Goal: Task Accomplishment & Management: Use online tool/utility

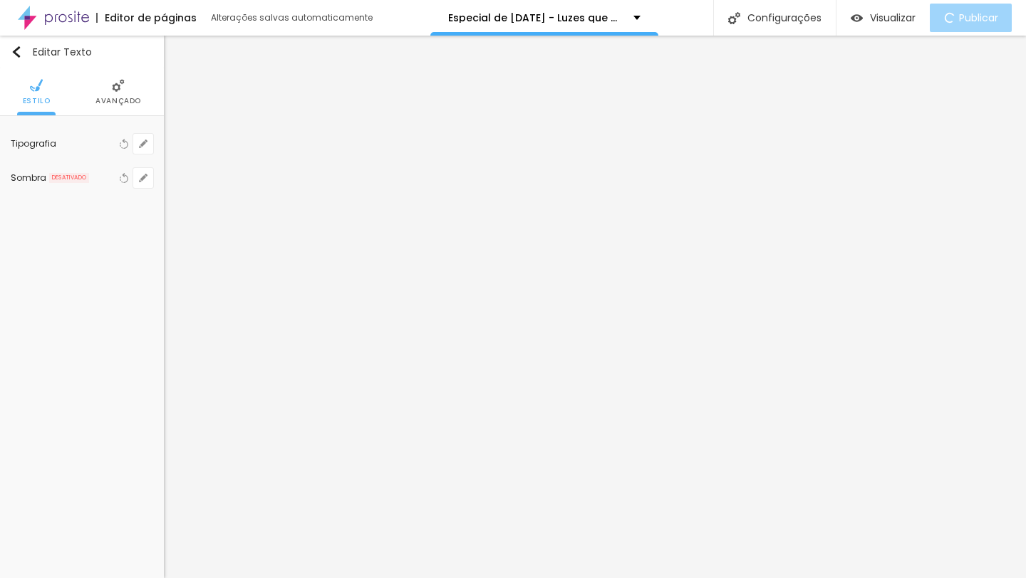
click at [87, 330] on div "Editar Texto Estilo Avançado Tipografia Voltar ao padrão Sombra DESATIVADO Volt…" at bounding box center [82, 307] width 164 height 543
click at [100, 322] on div "Editar Texto Estilo Avançado Tipografia Voltar ao padrão Sombra DESATIVADO Volt…" at bounding box center [82, 307] width 164 height 543
click at [69, 85] on li "Estilo" at bounding box center [82, 91] width 28 height 47
click at [108, 145] on div at bounding box center [108, 144] width 0 height 14
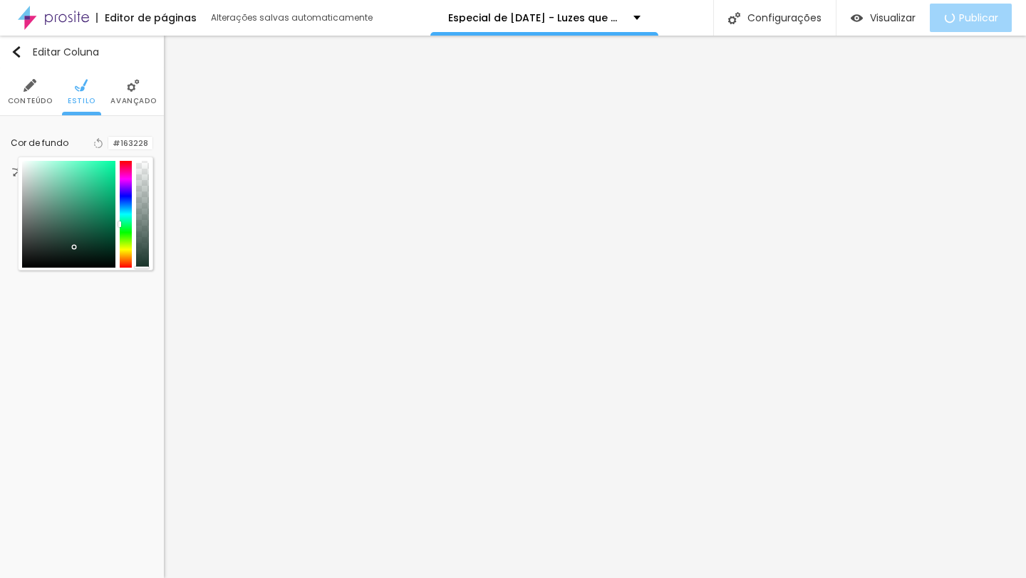
click at [129, 162] on div at bounding box center [126, 214] width 13 height 107
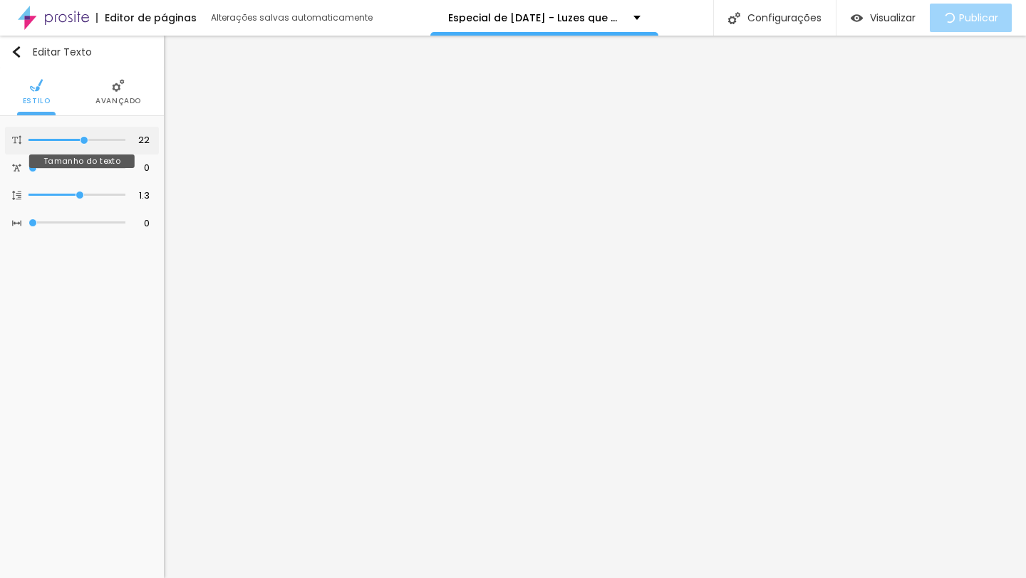
type input "23"
type input "24"
type input "25"
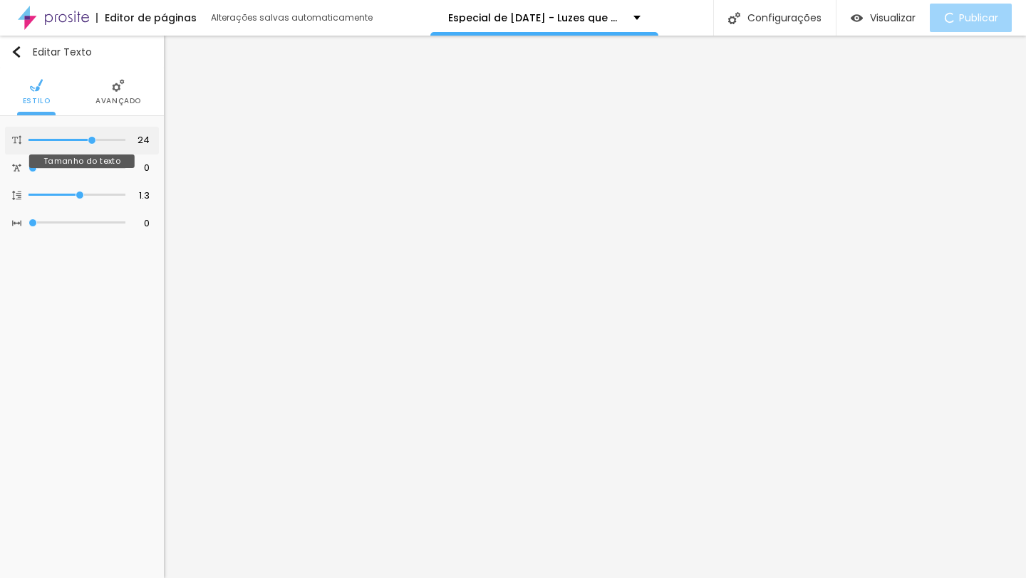
type input "25"
drag, startPoint x: 87, startPoint y: 140, endPoint x: 95, endPoint y: 140, distance: 8.5
click at [95, 140] on input "range" at bounding box center [78, 140] width 92 height 11
type input "24"
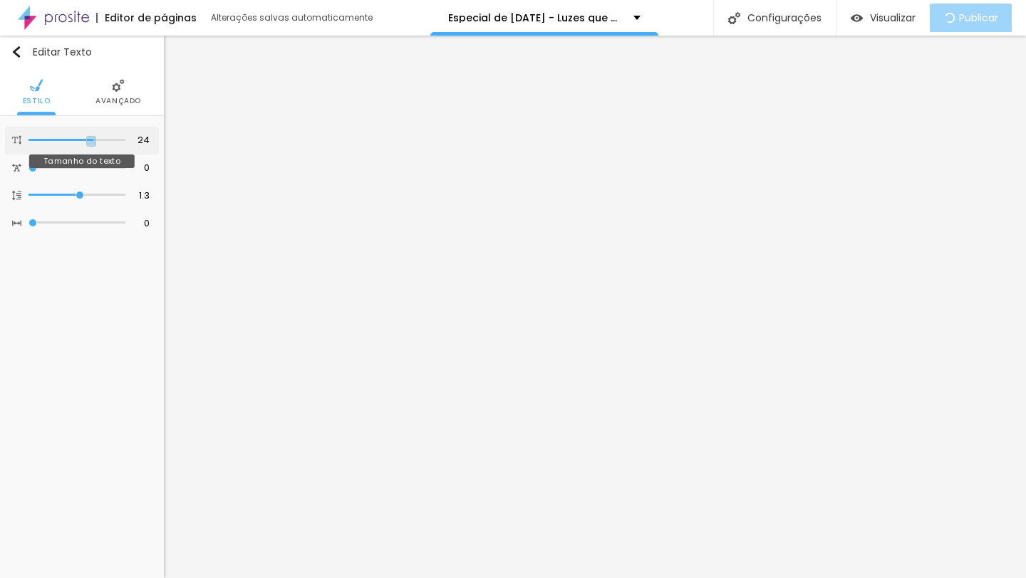
type input "25"
type input "26"
type input "27"
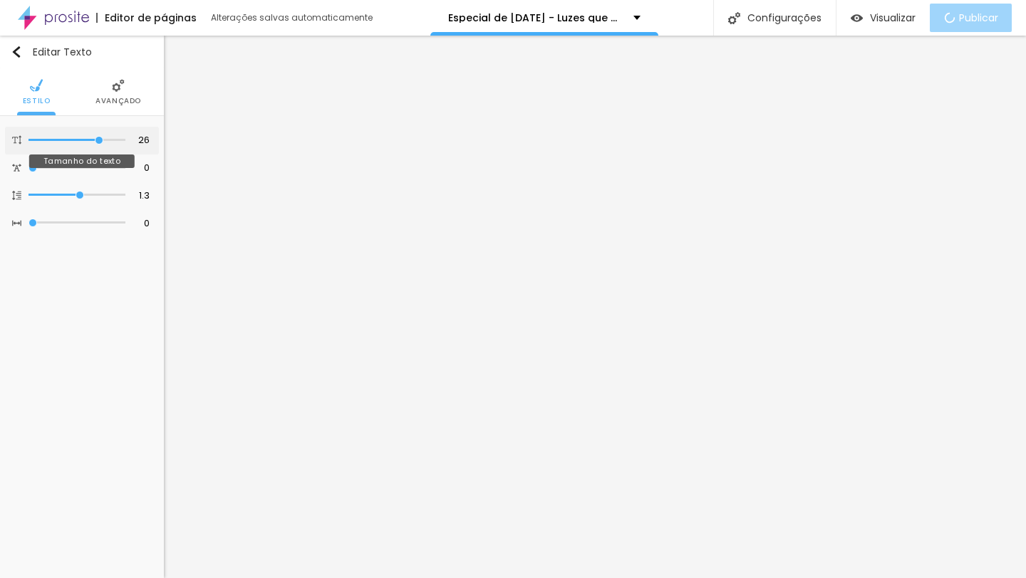
type input "27"
type input "28"
type input "29"
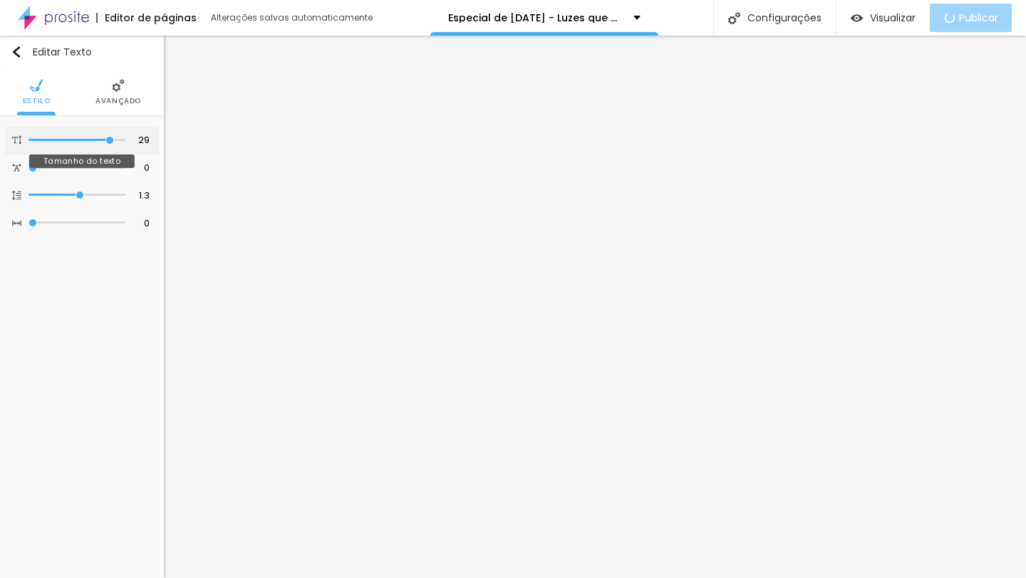
type input "30"
type input "31"
type input "32"
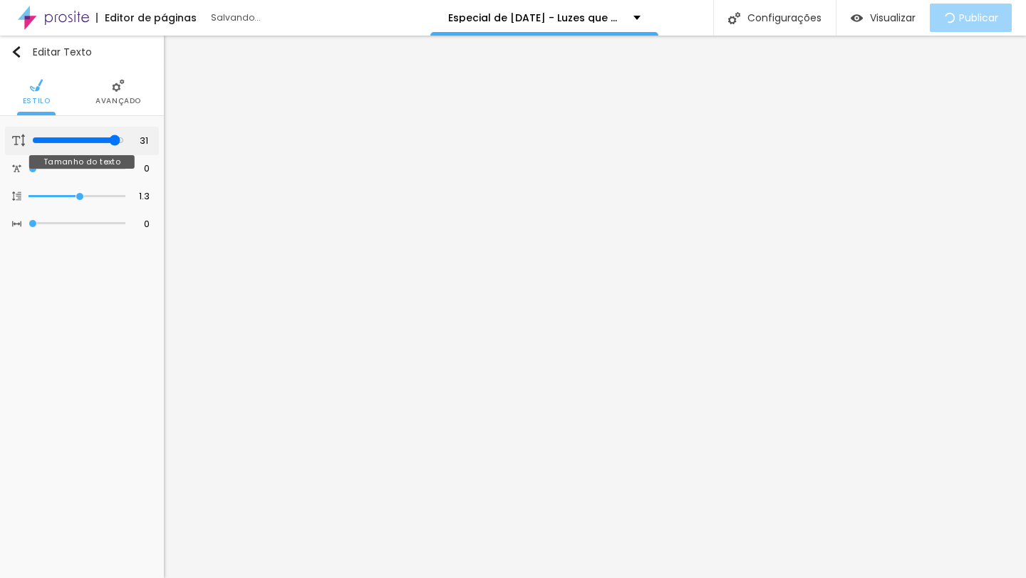
type input "32"
drag, startPoint x: 90, startPoint y: 137, endPoint x: 125, endPoint y: 140, distance: 35.7
type input "32"
click at [125, 140] on input "range" at bounding box center [76, 140] width 97 height 7
type input "31"
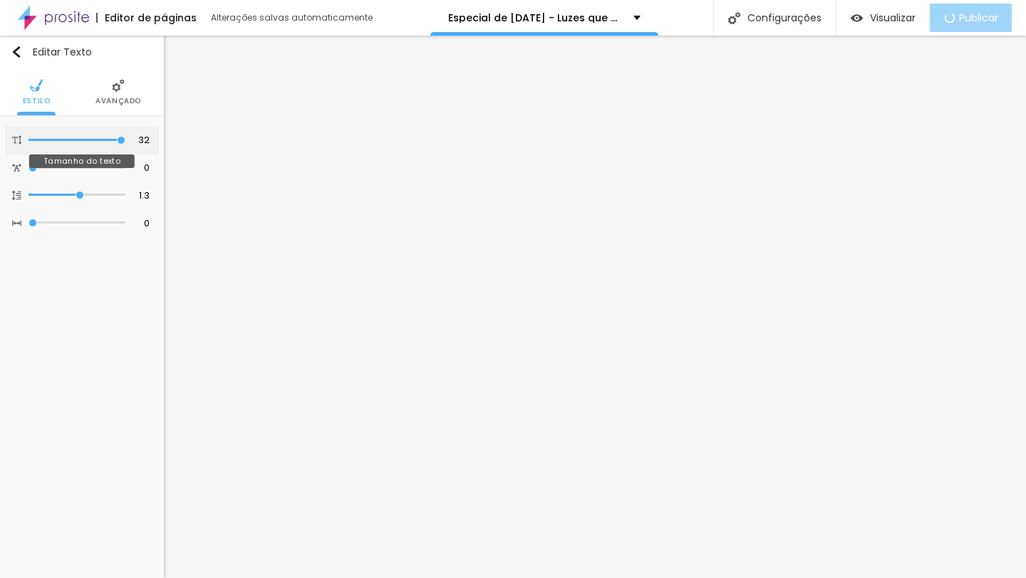
type input "31"
type input "30"
type input "29"
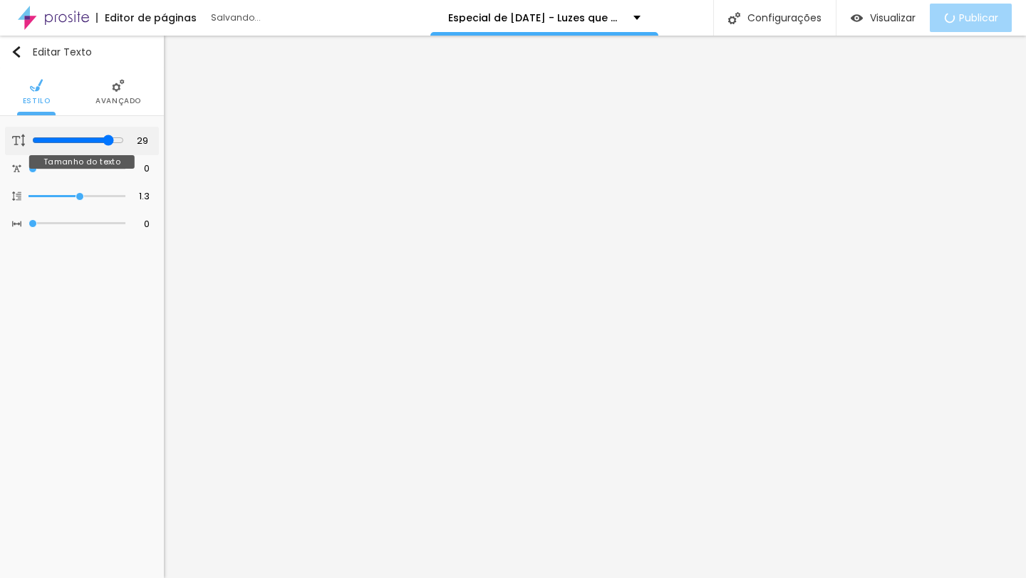
drag, startPoint x: 115, startPoint y: 140, endPoint x: 107, endPoint y: 140, distance: 8.6
type input "29"
click at [107, 140] on input "range" at bounding box center [78, 140] width 92 height 11
type input "28"
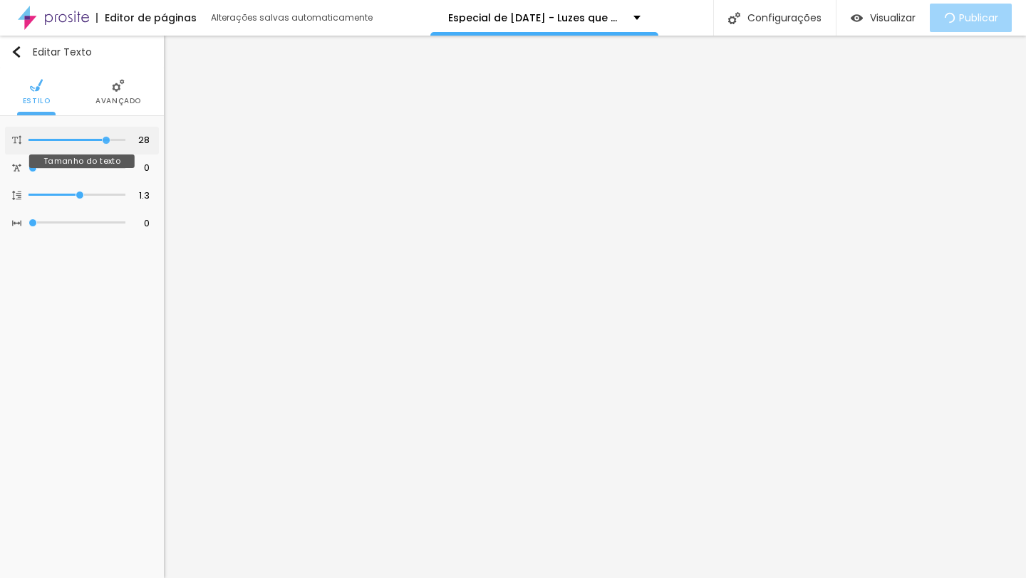
type input "27"
type input "26"
type input "25"
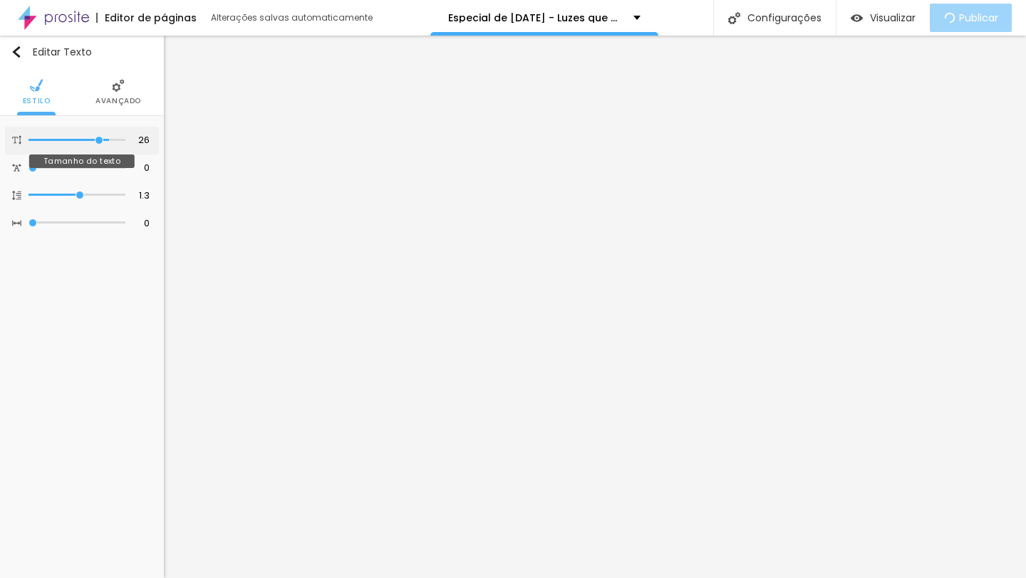
type input "25"
type input "24"
drag, startPoint x: 106, startPoint y: 141, endPoint x: 92, endPoint y: 141, distance: 14.2
type input "24"
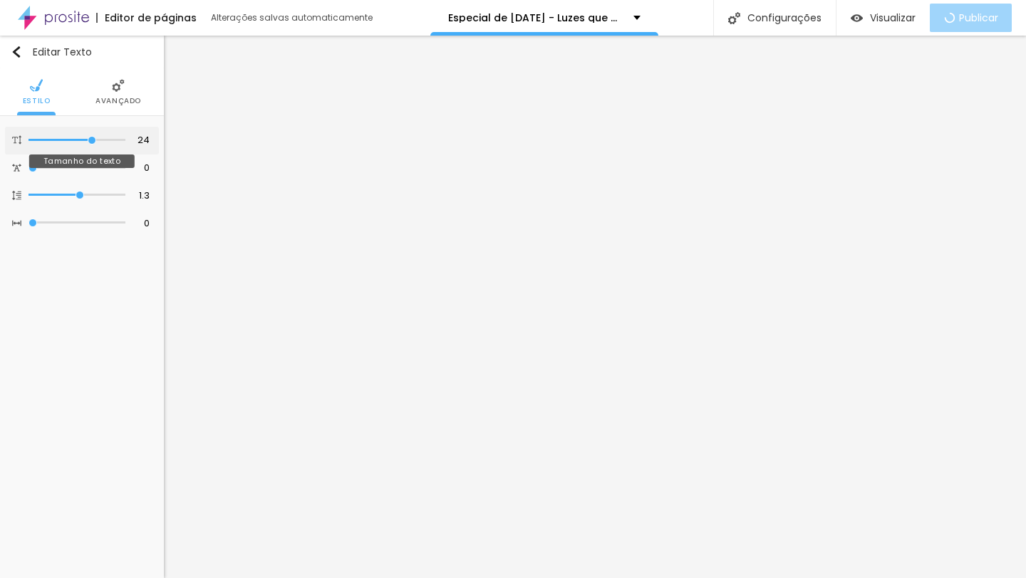
click at [92, 141] on input "range" at bounding box center [76, 140] width 97 height 7
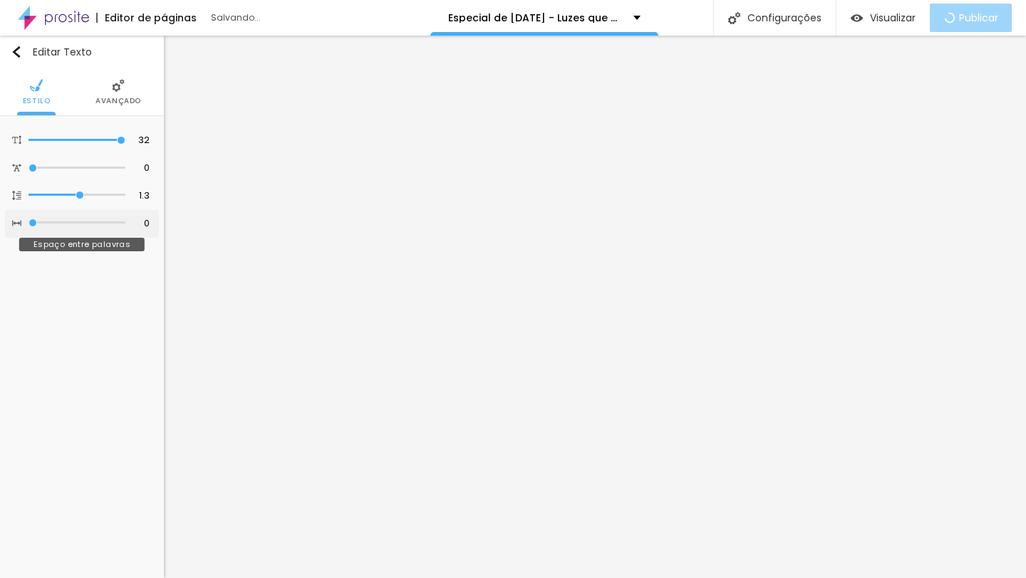
type input "1"
type input "2"
type input "3"
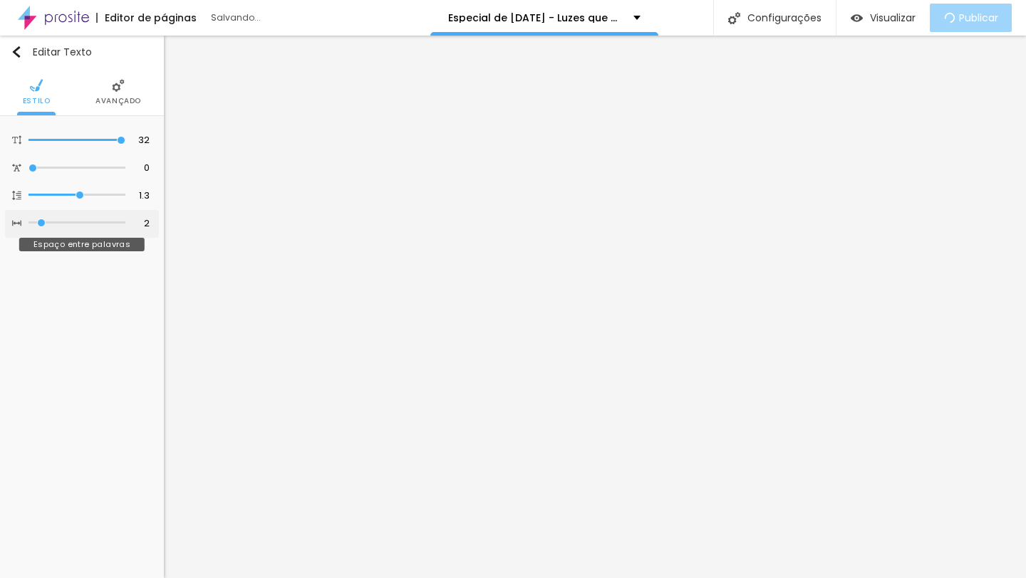
type input "3"
type input "4"
type input "5"
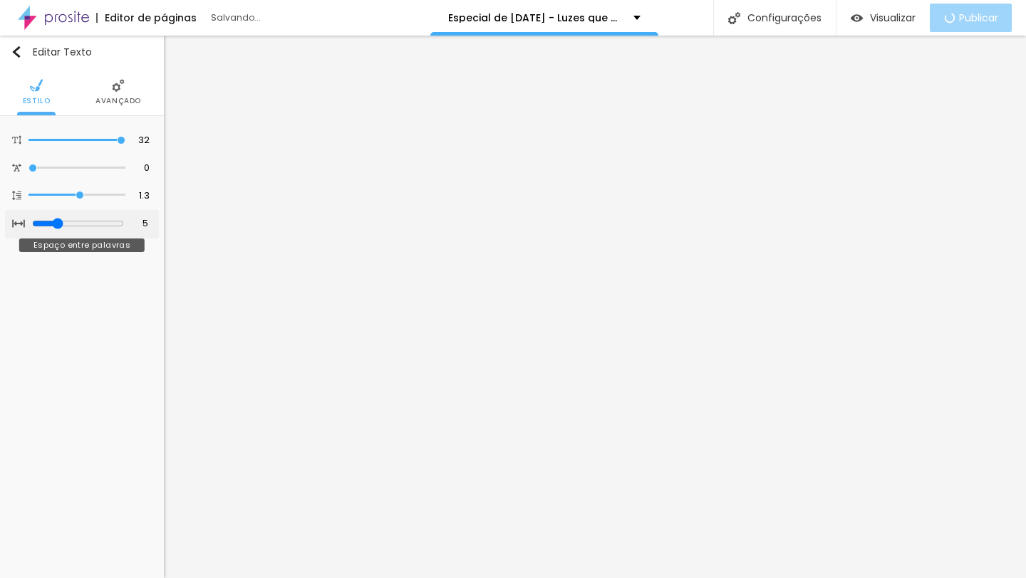
type input "6"
type input "8"
type input "9"
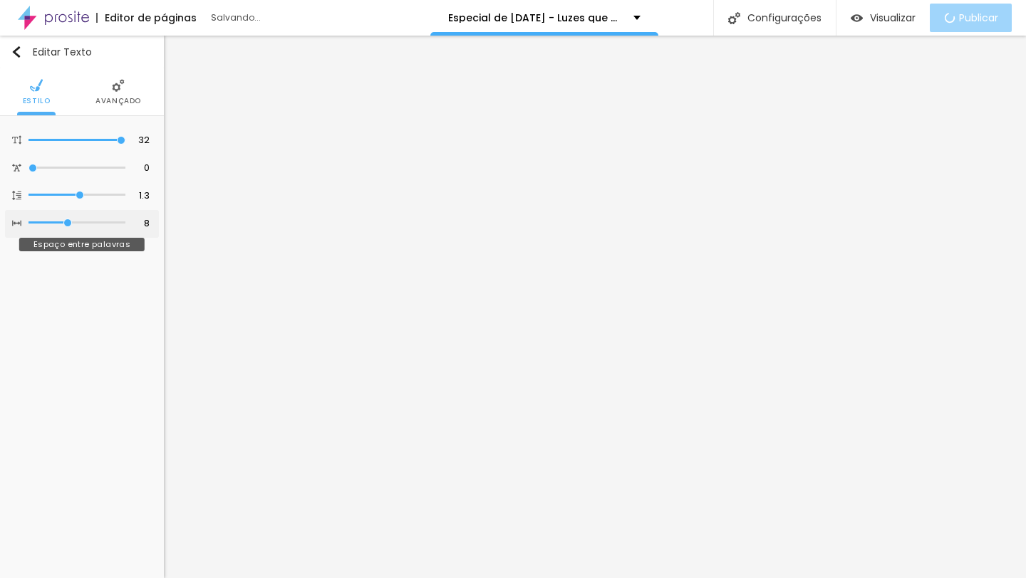
type input "9"
type input "10"
type input "11"
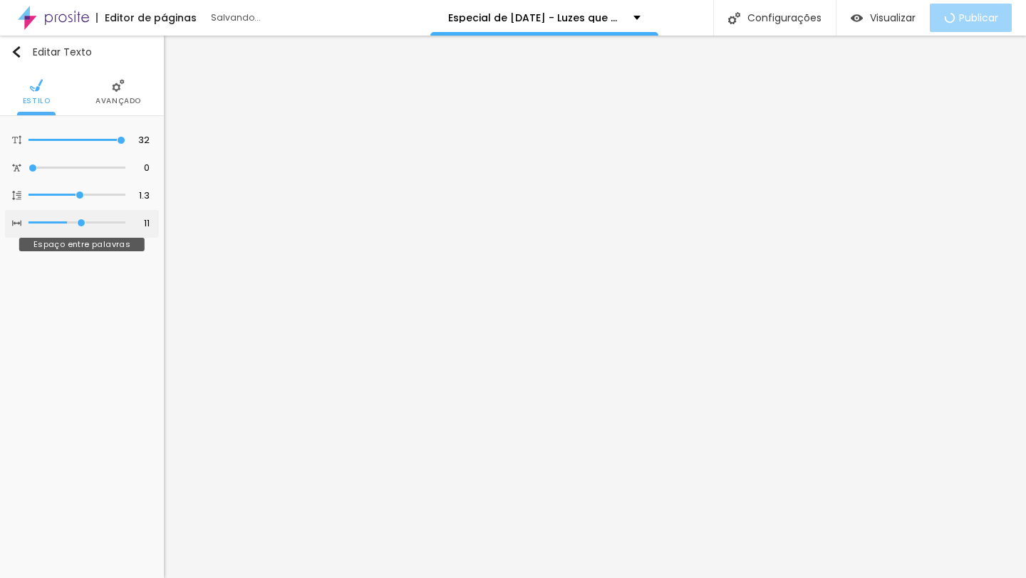
type input "12"
type input "14"
type input "15"
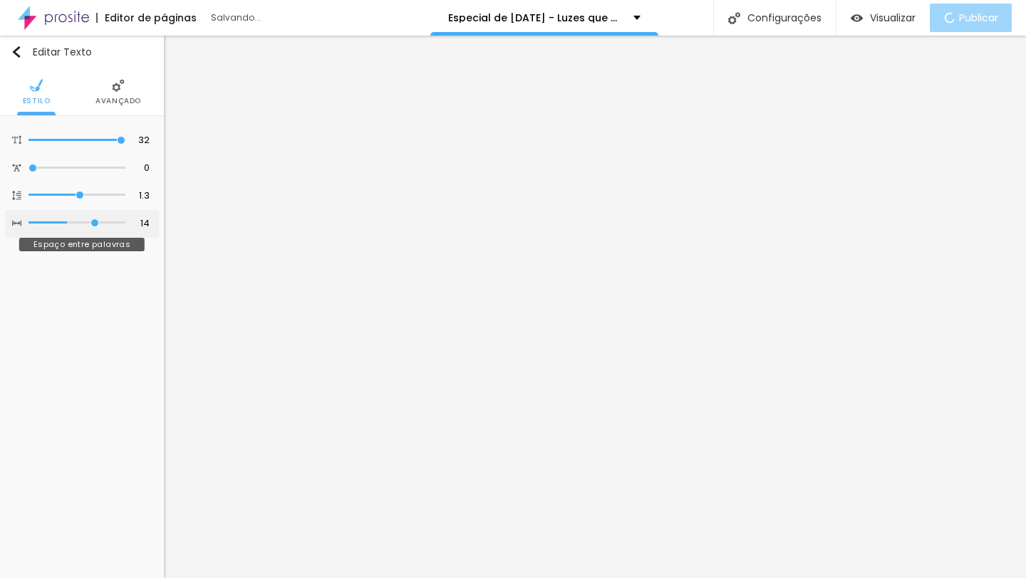
type input "15"
type input "16"
type input "17"
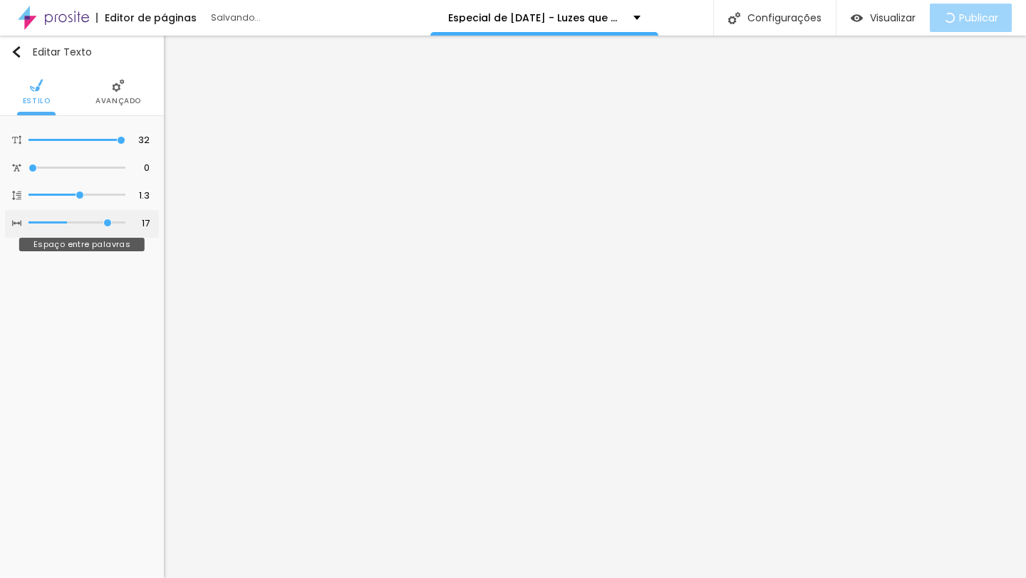
type input "18"
type input "20"
drag, startPoint x: 36, startPoint y: 223, endPoint x: 124, endPoint y: 224, distance: 88.3
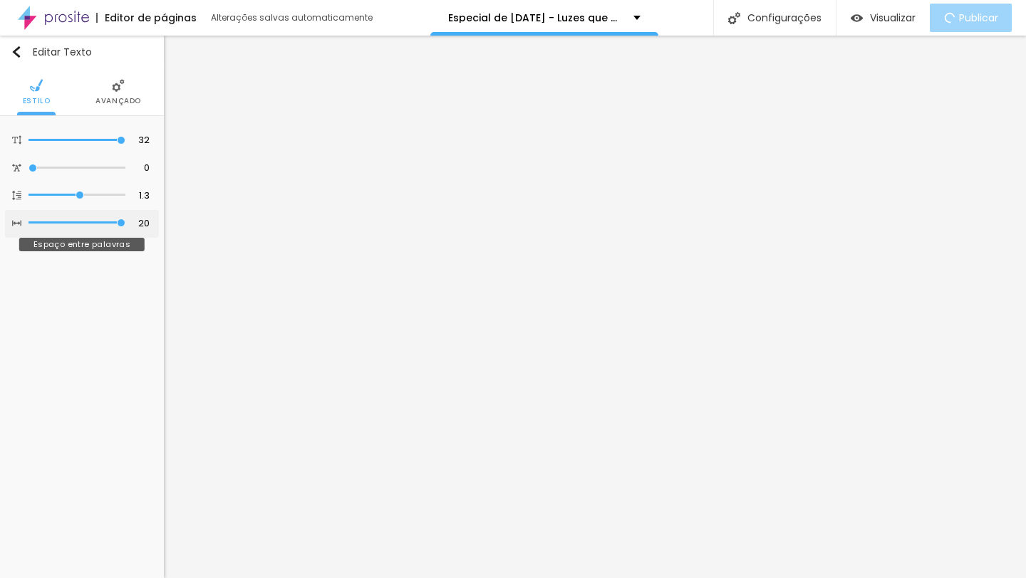
type input "20"
click at [124, 224] on input "range" at bounding box center [76, 222] width 97 height 7
type input "1.5"
type input "1.7"
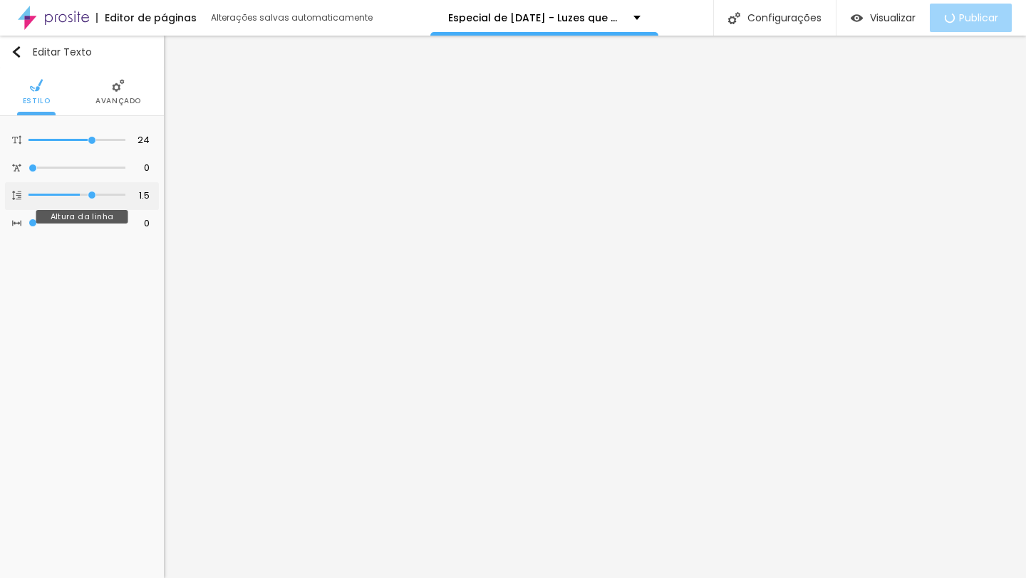
type input "1.7"
type input "1.8"
type input "1.9"
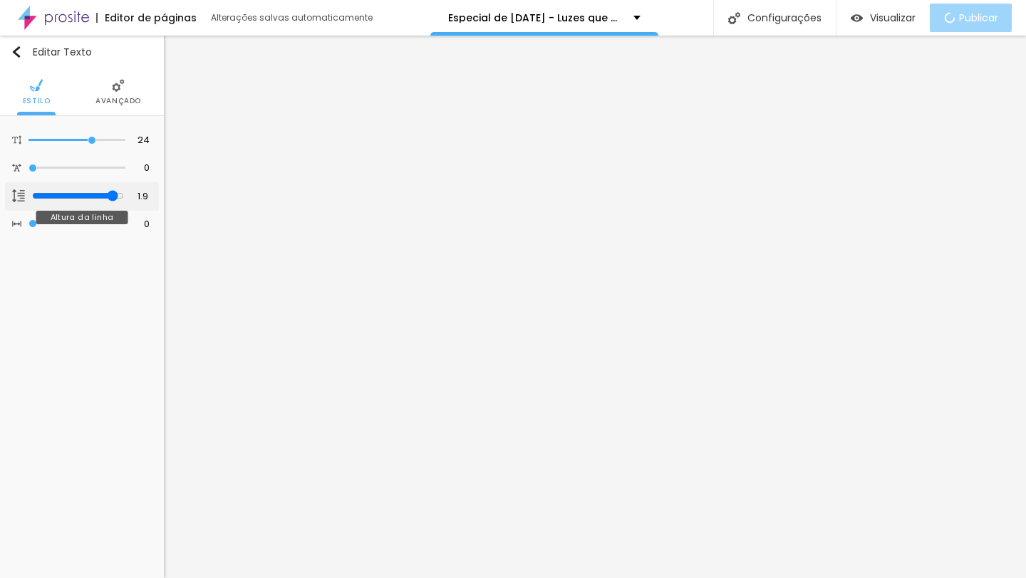
type input "2"
type input "1.8"
type input "1.7"
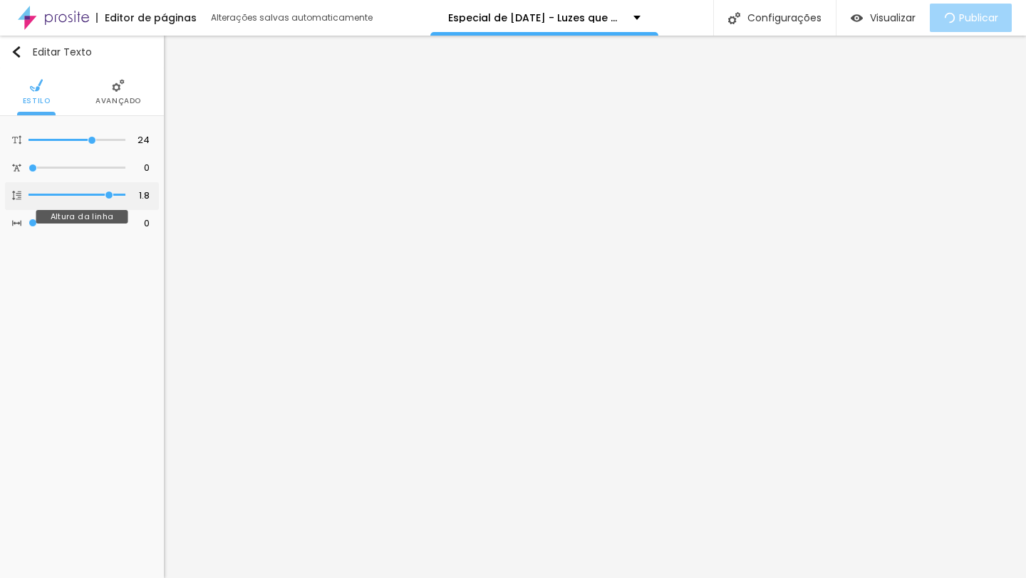
type input "1.7"
type input "1.6"
type input "1.5"
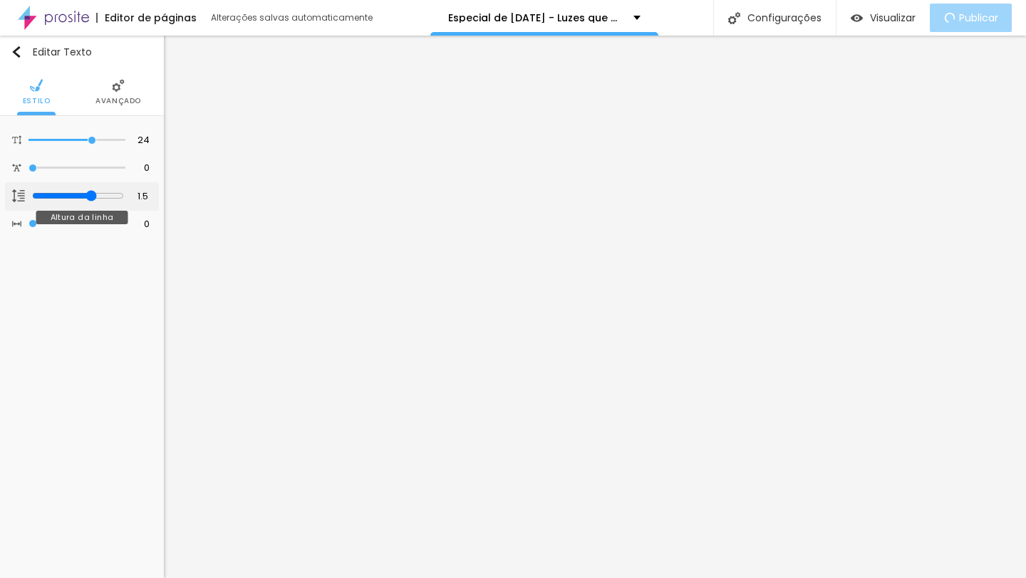
type input "1.4"
type input "1.3"
type input "1.2"
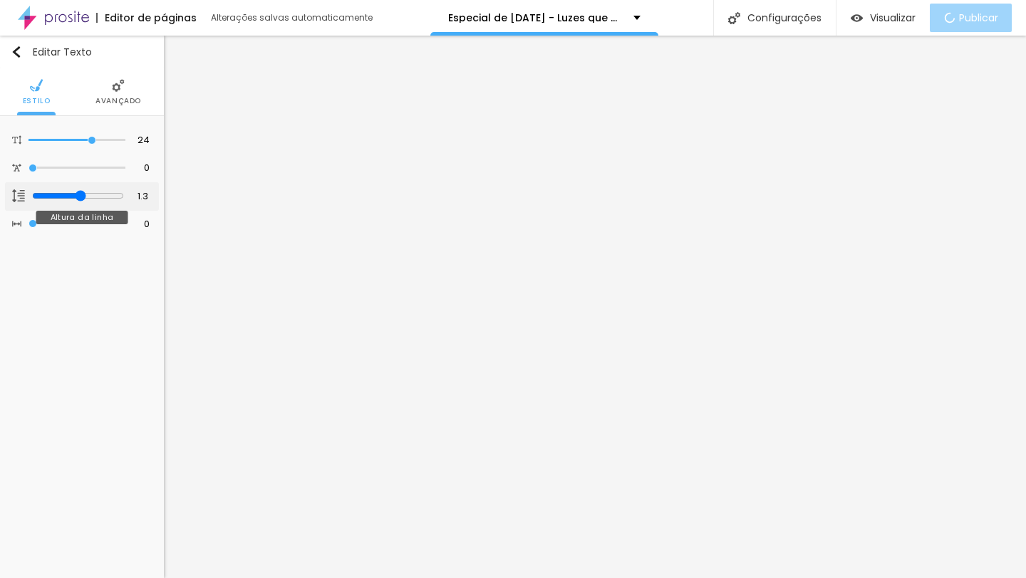
type input "1.2"
type input "1.1"
type input "1"
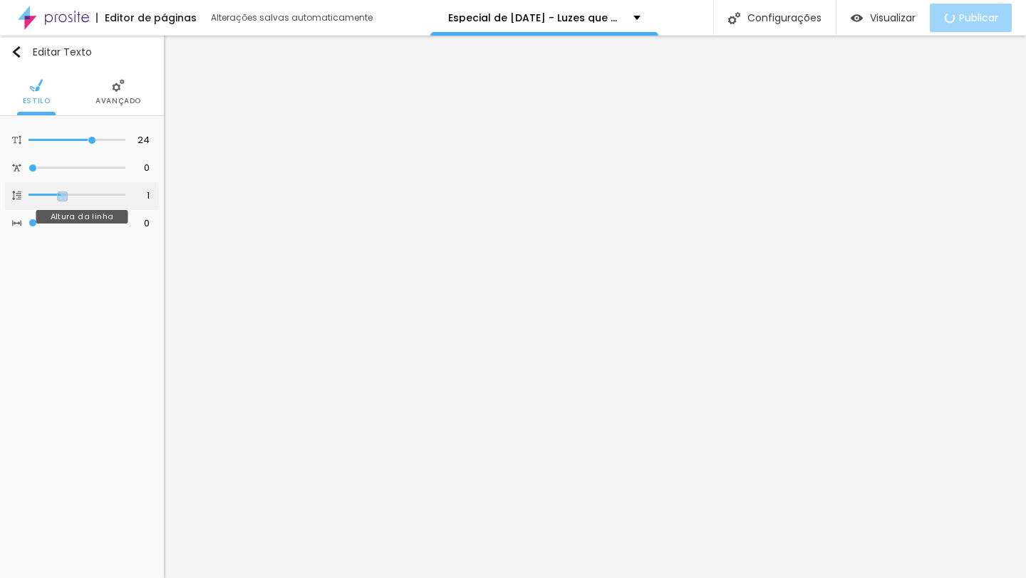
drag, startPoint x: 78, startPoint y: 198, endPoint x: 63, endPoint y: 192, distance: 16.7
type input "1"
click at [63, 192] on input "range" at bounding box center [76, 195] width 97 height 7
type input "1"
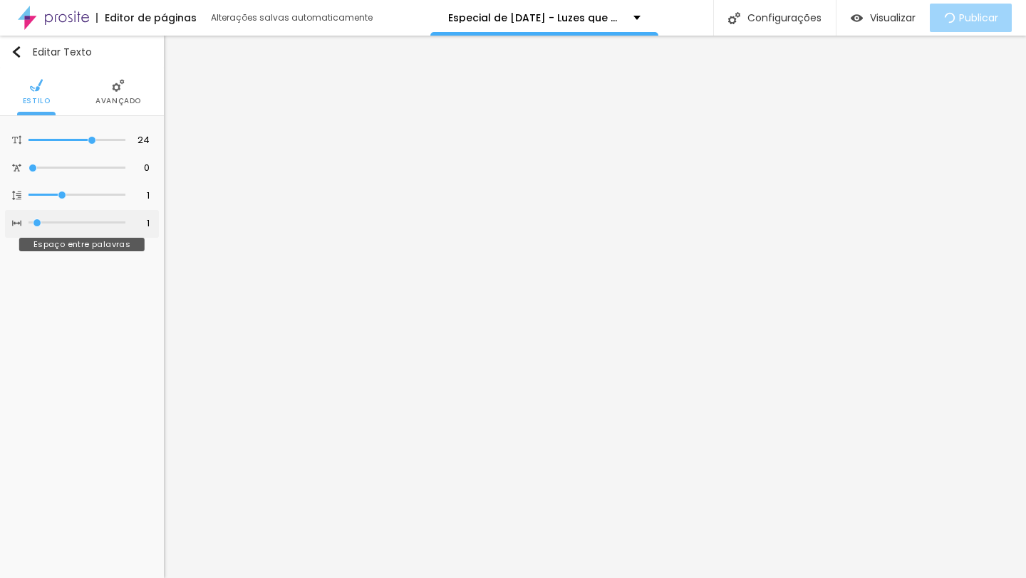
type input "4"
type input "5"
type input "6"
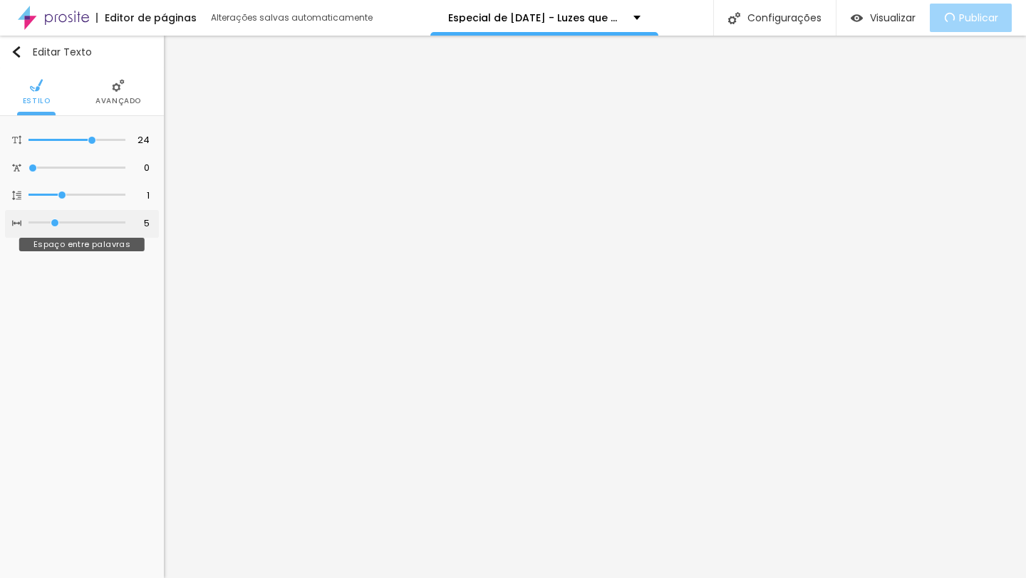
type input "6"
type input "7"
type input "9"
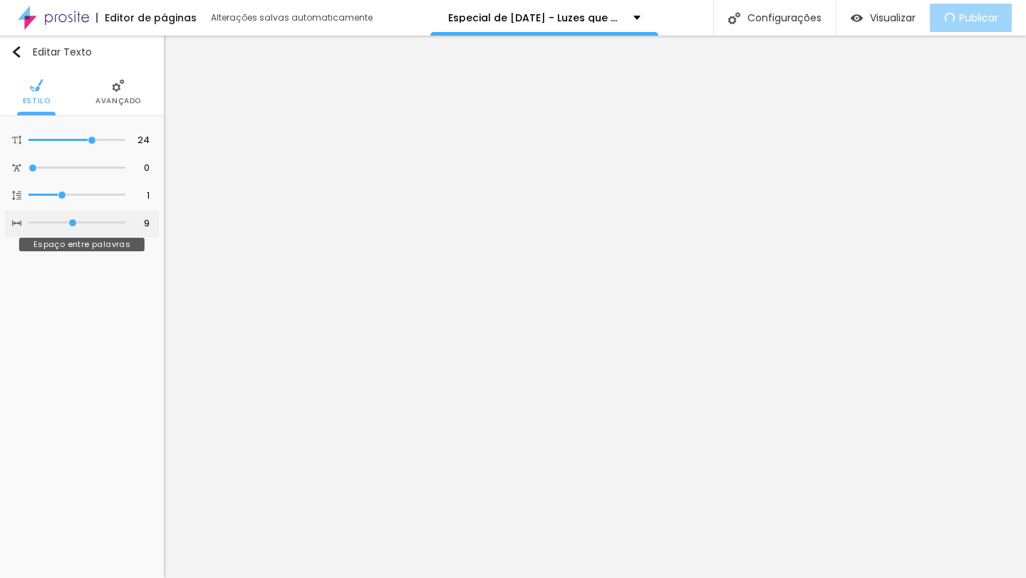
type input "10"
type input "11"
type input "13"
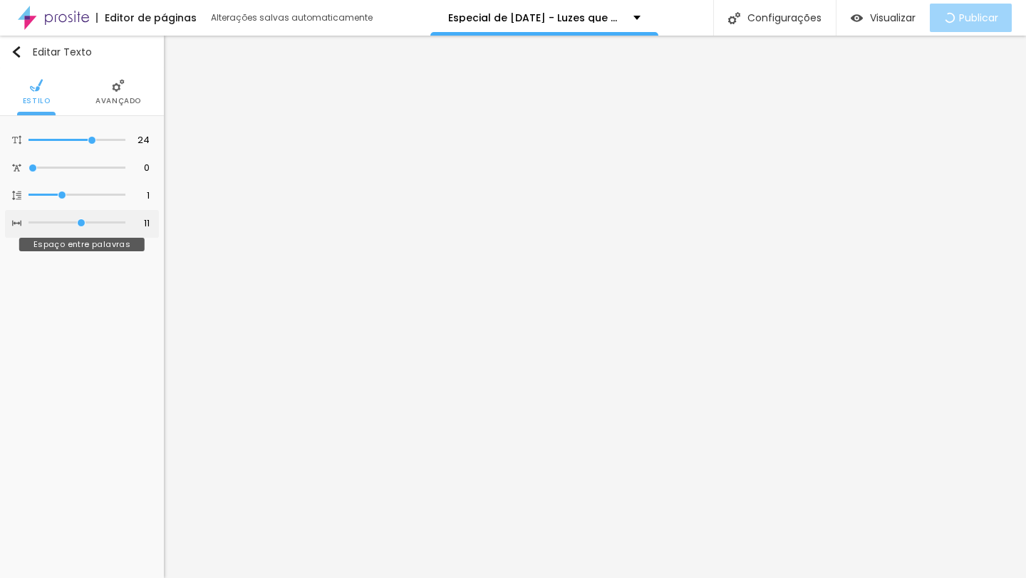
type input "13"
type input "14"
type input "15"
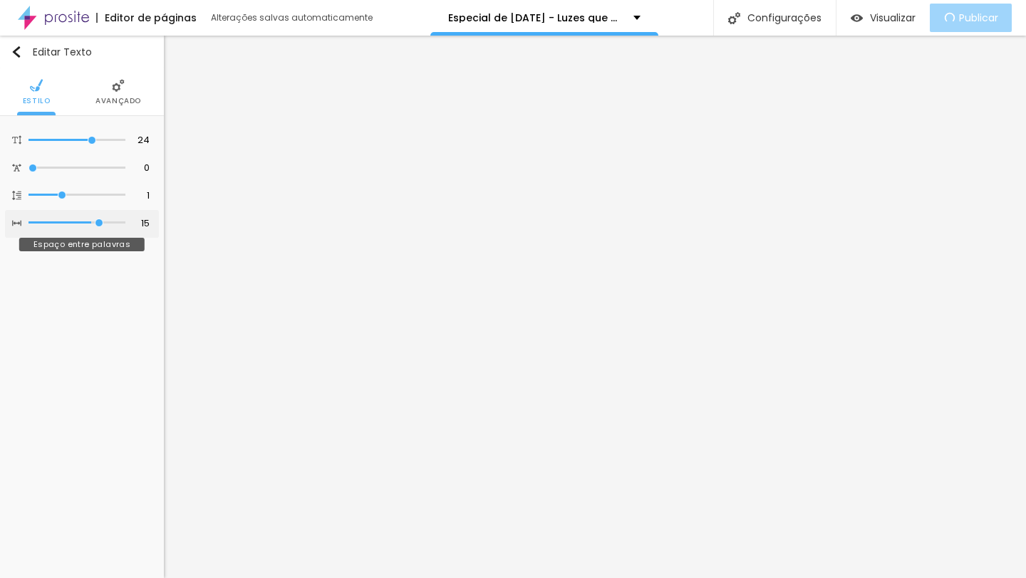
type input "17"
type input "18"
type input "19"
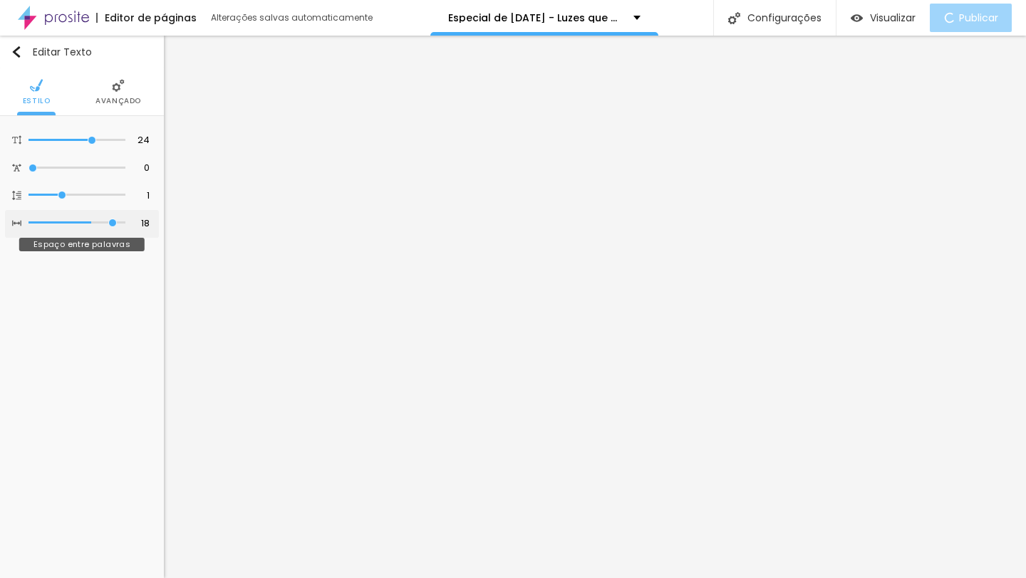
type input "19"
type input "20"
type input "19"
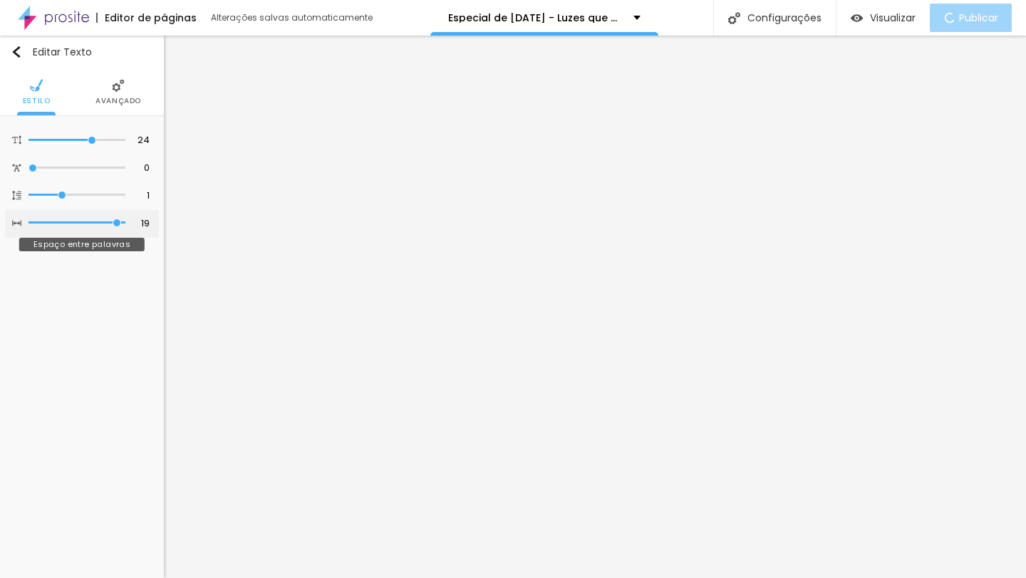
type input "18"
type input "17"
type input "16"
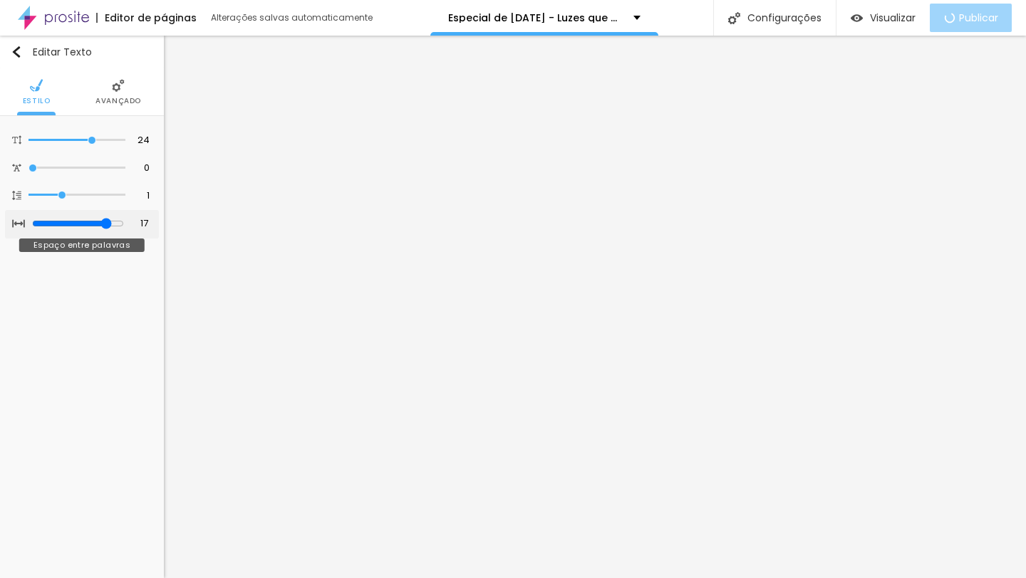
type input "16"
type input "15"
type input "14"
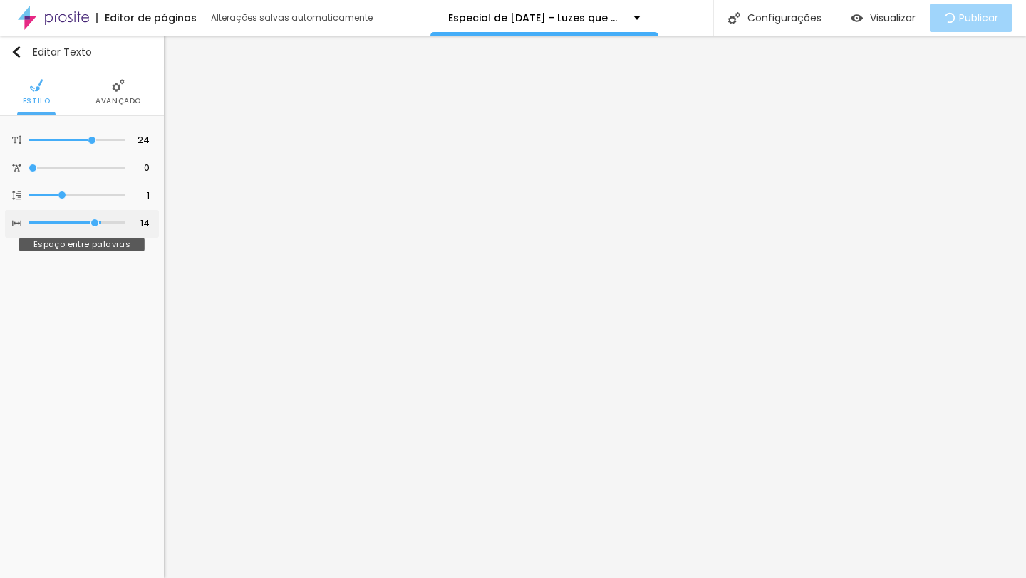
type input "13"
type input "12"
drag, startPoint x: 35, startPoint y: 225, endPoint x: 85, endPoint y: 222, distance: 50.7
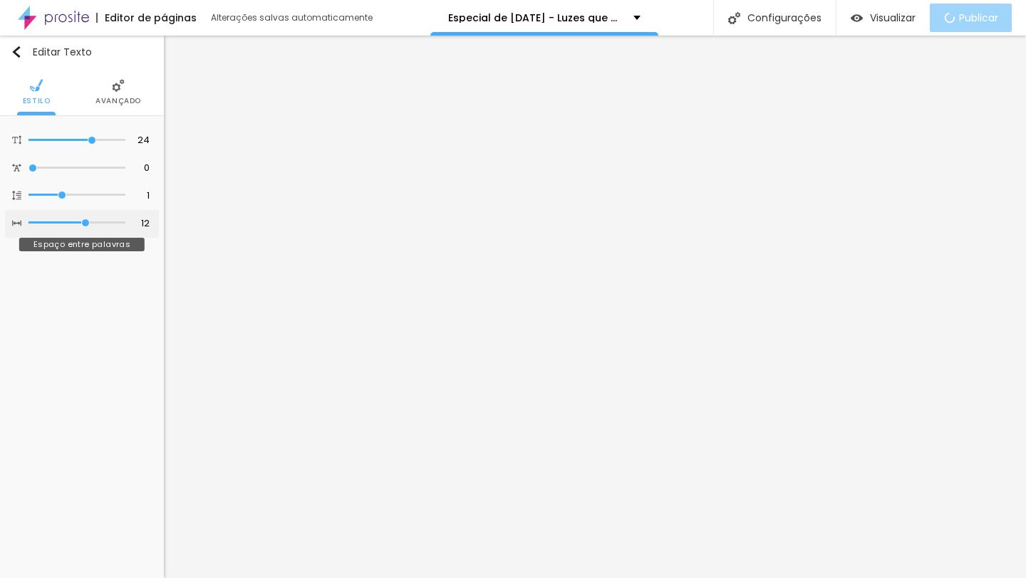
click at [85, 222] on input "range" at bounding box center [76, 222] width 97 height 7
type input "11"
type input "10"
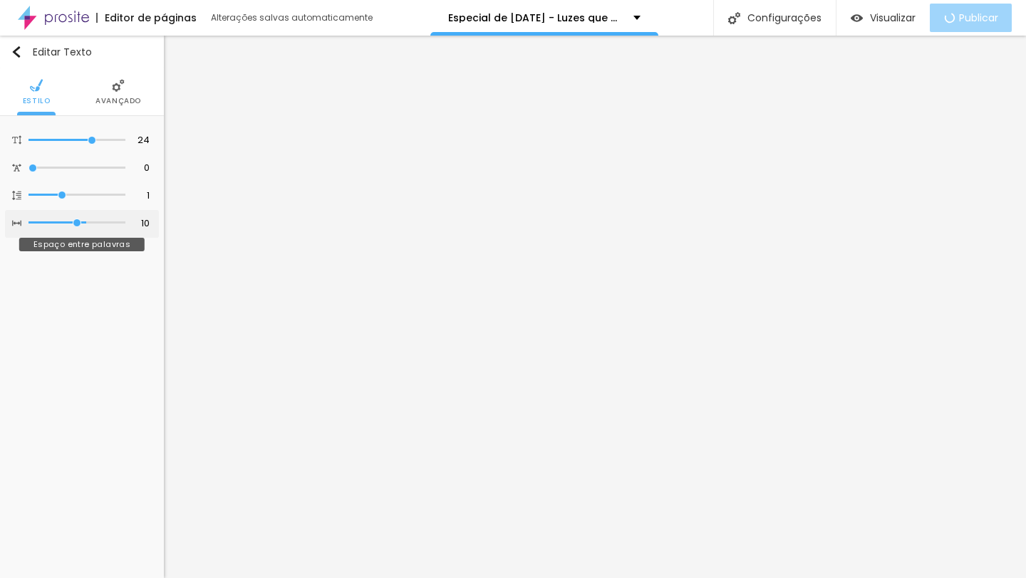
type input "9"
type input "8"
type input "7"
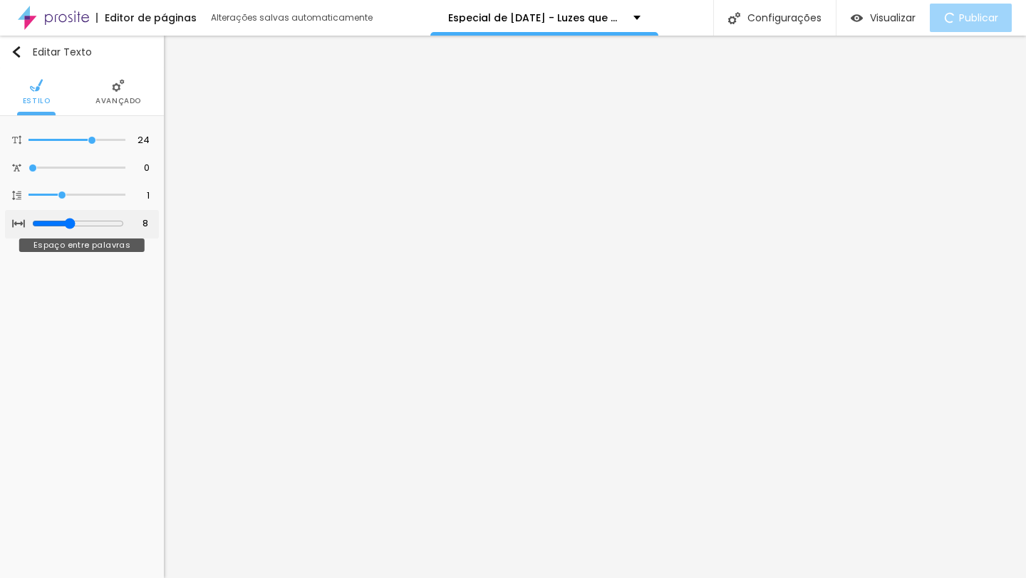
type input "7"
type input "6"
type input "5"
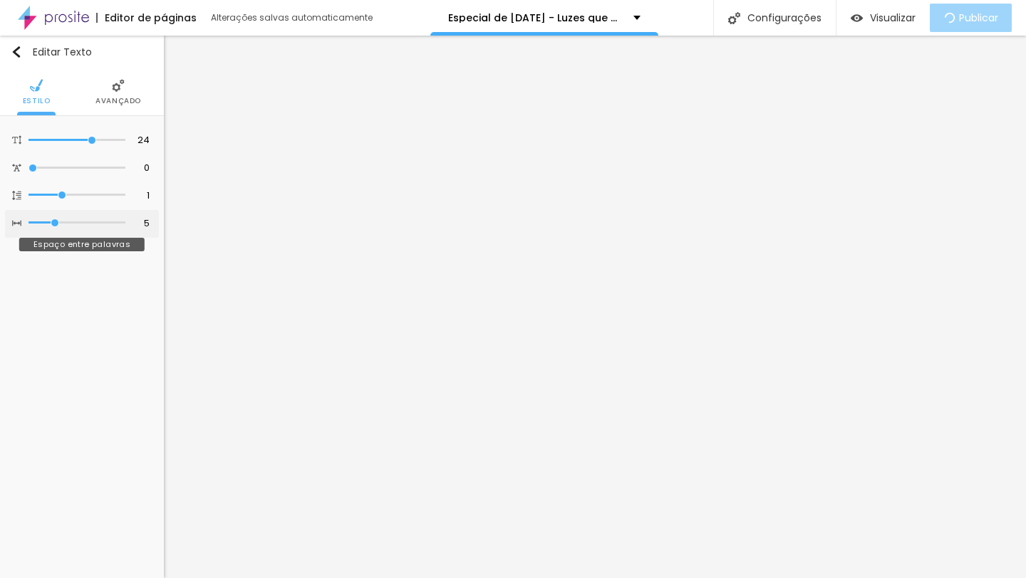
type input "4"
drag, startPoint x: 83, startPoint y: 224, endPoint x: 51, endPoint y: 227, distance: 31.5
type input "4"
click at [51, 227] on input "range" at bounding box center [76, 222] width 97 height 7
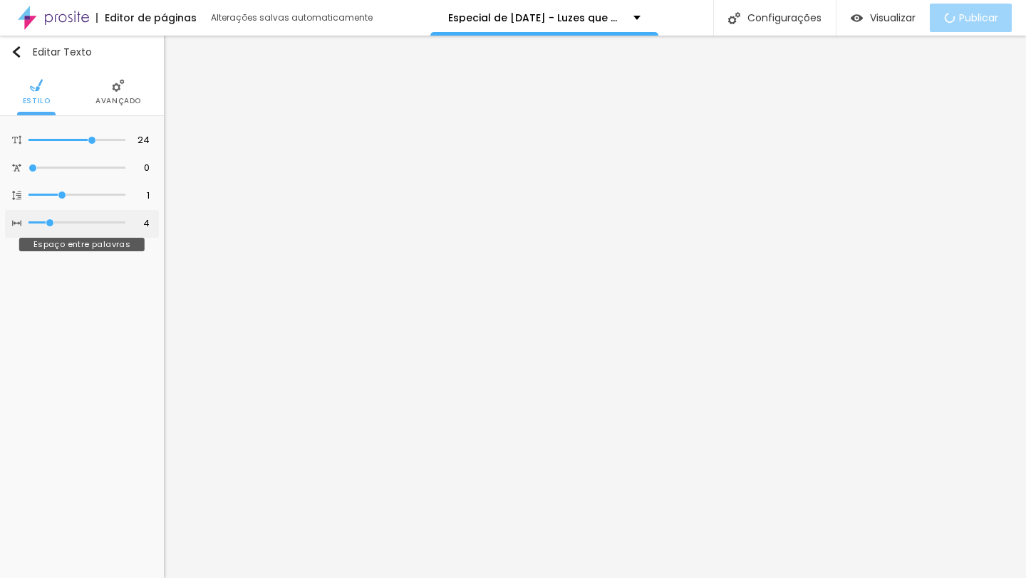
click at [58, 229] on div at bounding box center [76, 223] width 97 height 14
drag, startPoint x: 54, startPoint y: 227, endPoint x: 34, endPoint y: 228, distance: 20.0
click at [34, 228] on div at bounding box center [76, 223] width 97 height 14
type input "3"
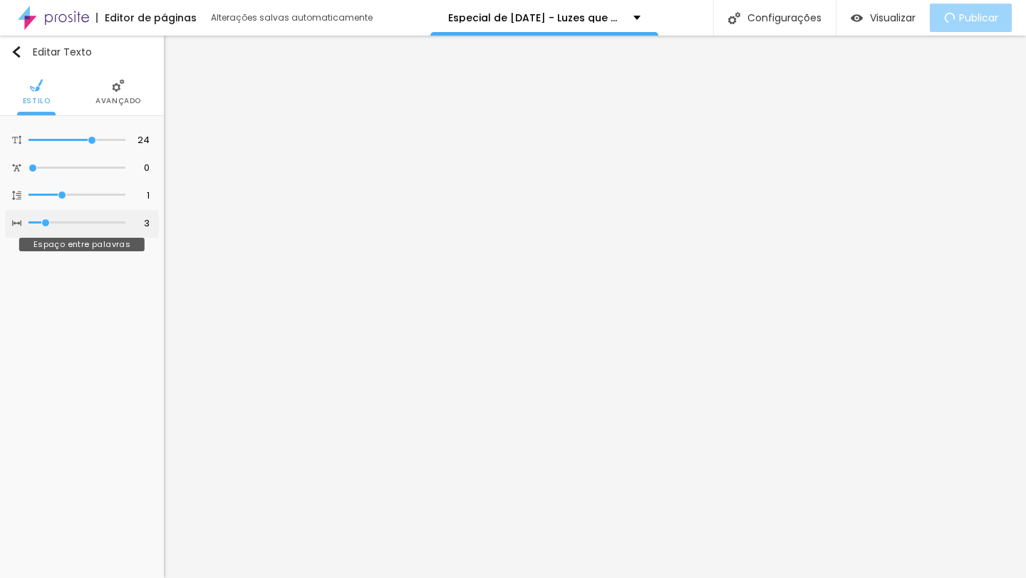
type input "2"
type input "1"
type input "0"
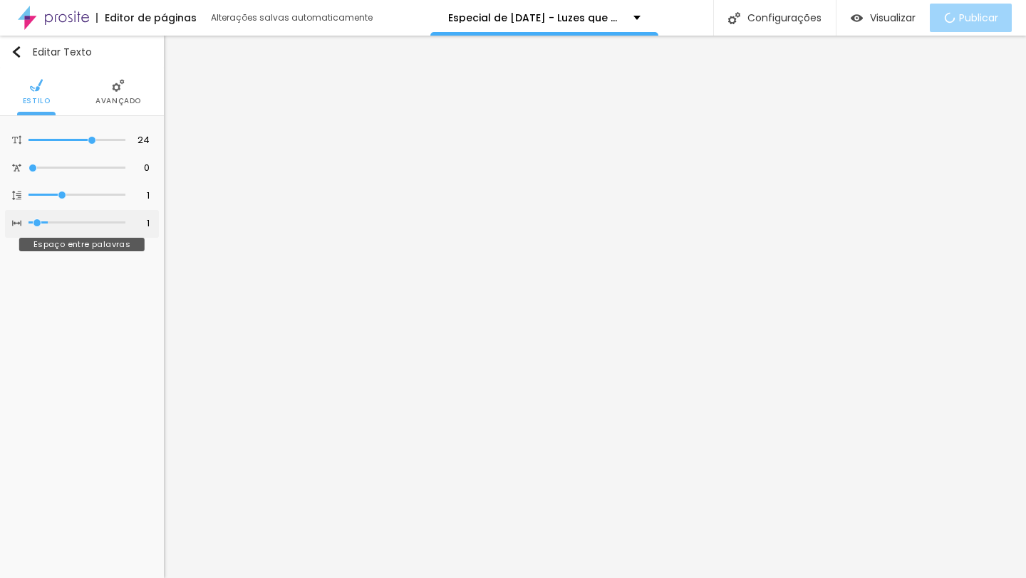
type input "0"
drag, startPoint x: 51, startPoint y: 219, endPoint x: 6, endPoint y: 222, distance: 45.0
type input "0"
click at [28, 222] on input "range" at bounding box center [76, 222] width 97 height 7
type input "19"
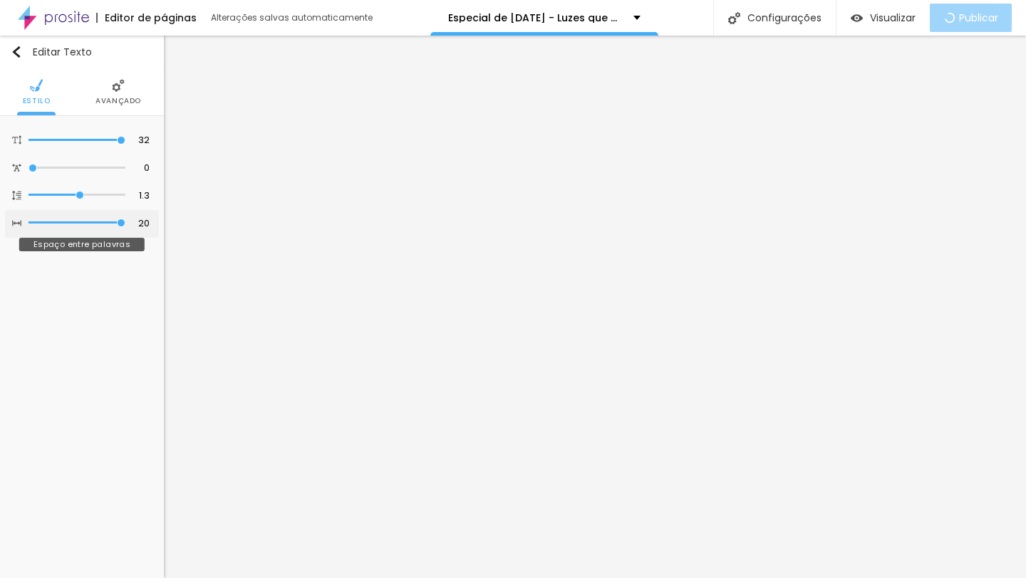
type input "19"
type input "18"
type input "17"
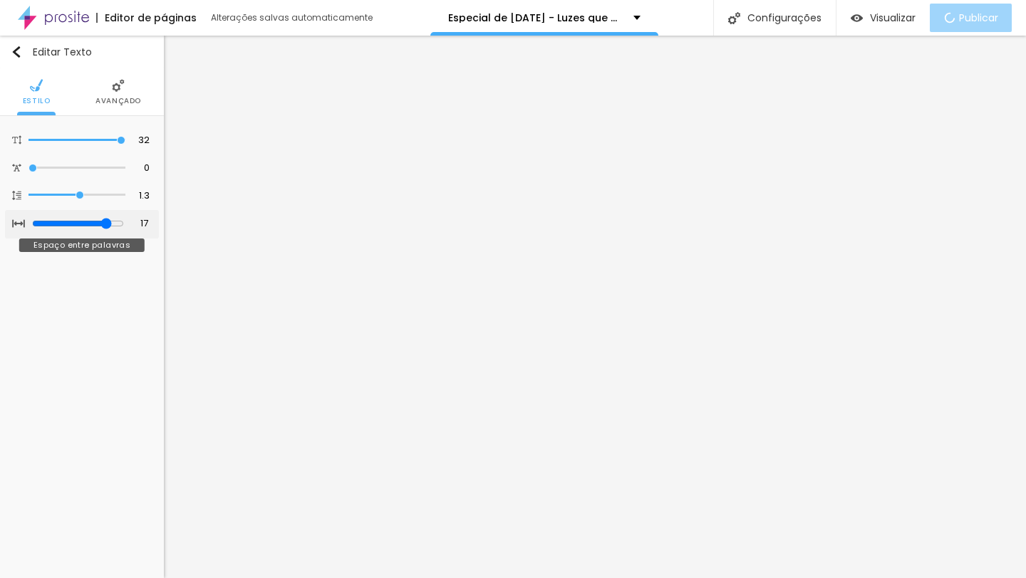
type input "16"
type input "15"
type input "14"
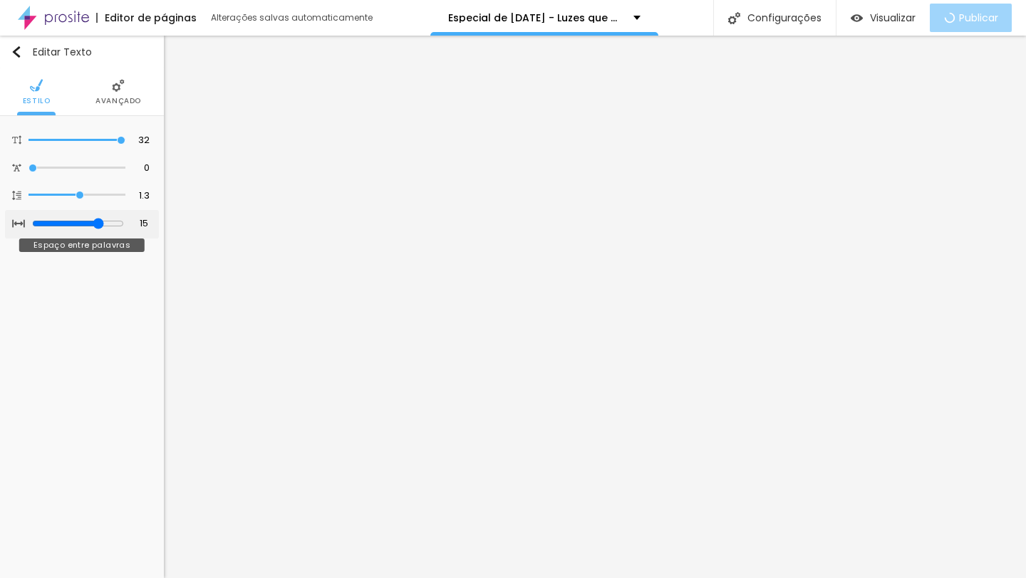
type input "14"
type input "13"
type input "12"
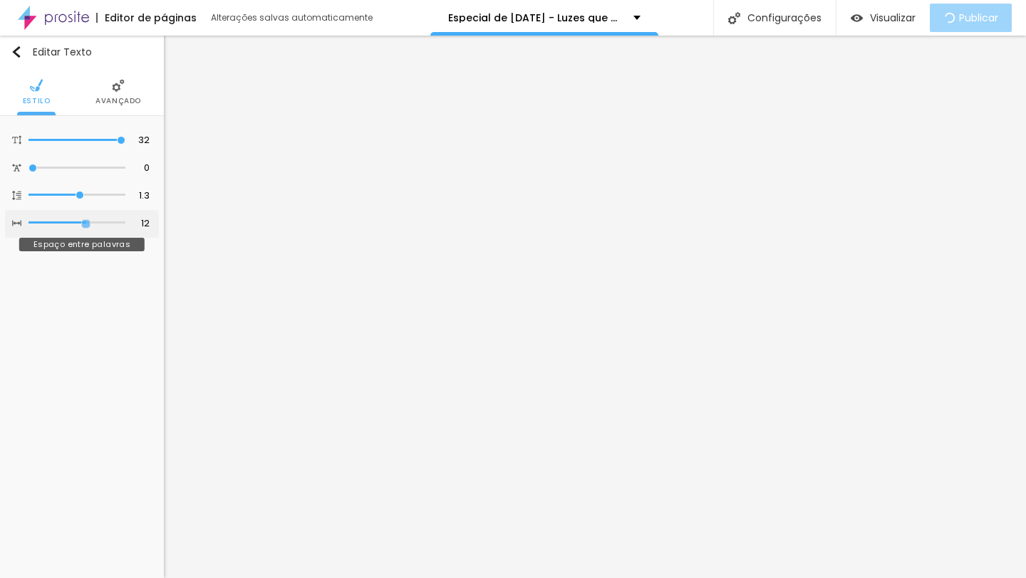
type input "11"
type input "10"
type input "9"
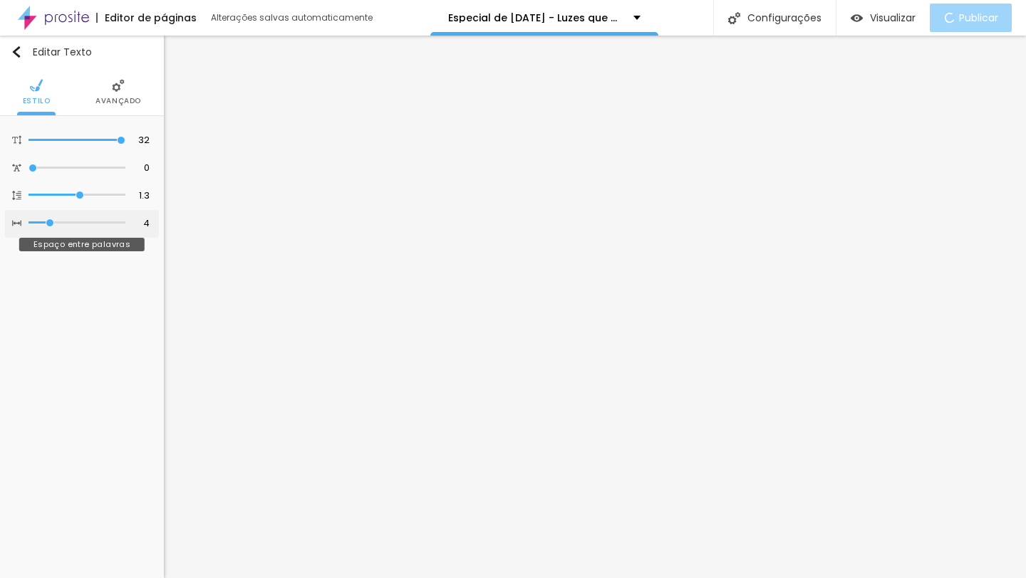
drag, startPoint x: 120, startPoint y: 224, endPoint x: 48, endPoint y: 215, distance: 71.8
click at [48, 219] on input "range" at bounding box center [76, 222] width 97 height 7
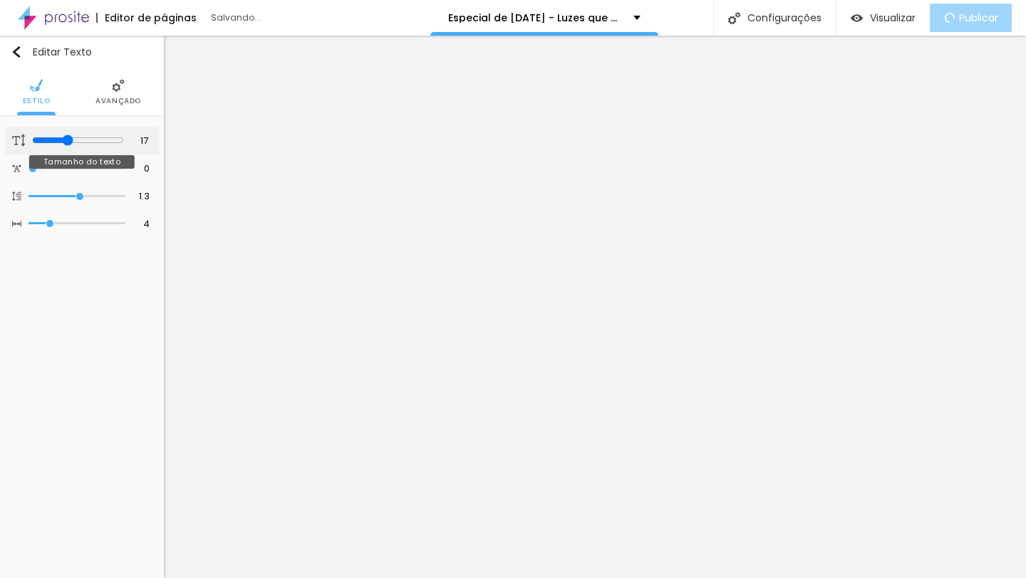
drag, startPoint x: 120, startPoint y: 138, endPoint x: 66, endPoint y: 147, distance: 54.9
click at [66, 146] on input "range" at bounding box center [78, 140] width 92 height 11
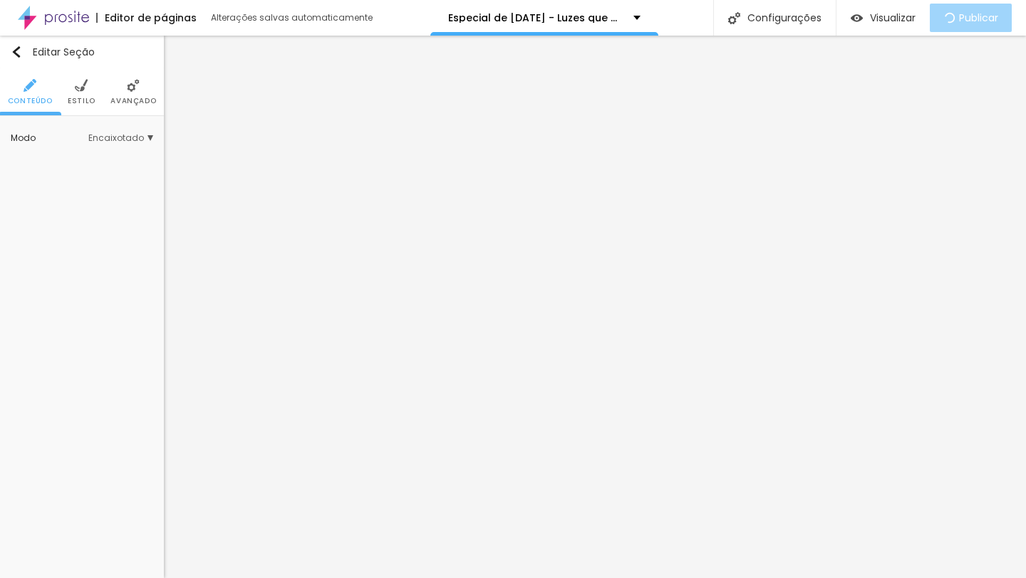
click at [81, 87] on img at bounding box center [81, 85] width 13 height 13
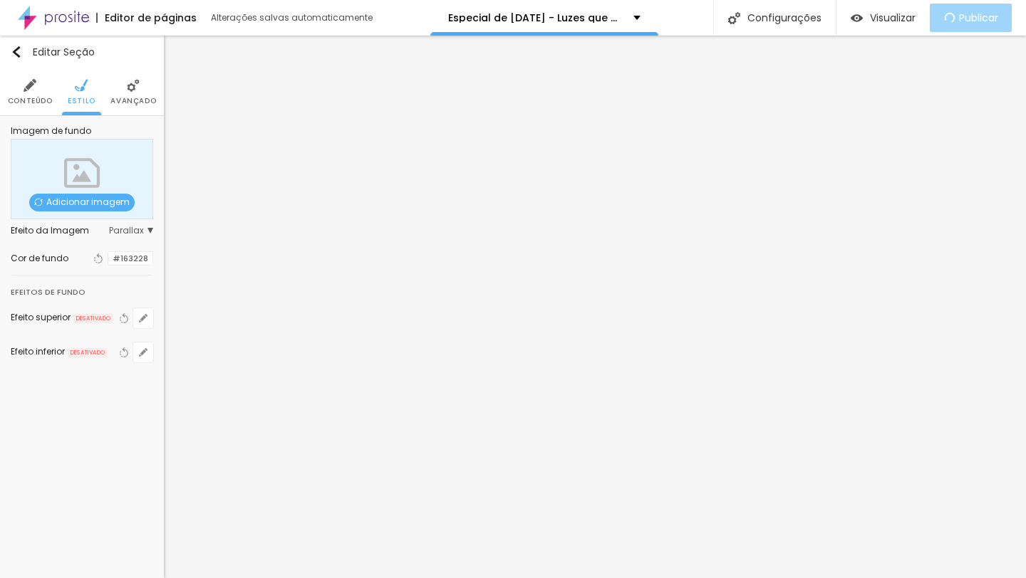
click at [108, 258] on div at bounding box center [108, 259] width 0 height 14
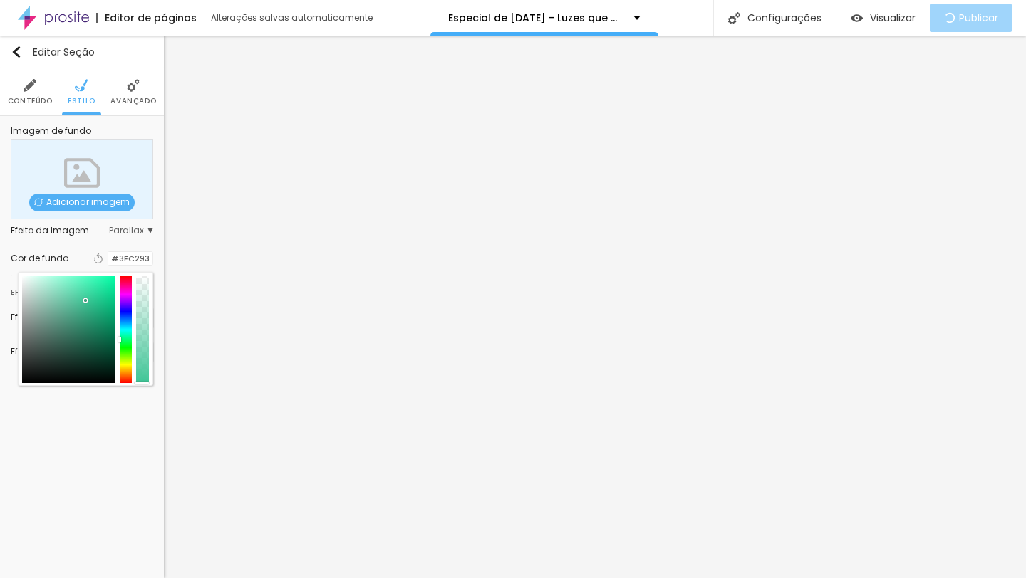
drag, startPoint x: 78, startPoint y: 358, endPoint x: 85, endPoint y: 301, distance: 58.1
click at [85, 301] on div at bounding box center [68, 329] width 93 height 107
click at [125, 279] on div at bounding box center [126, 329] width 13 height 107
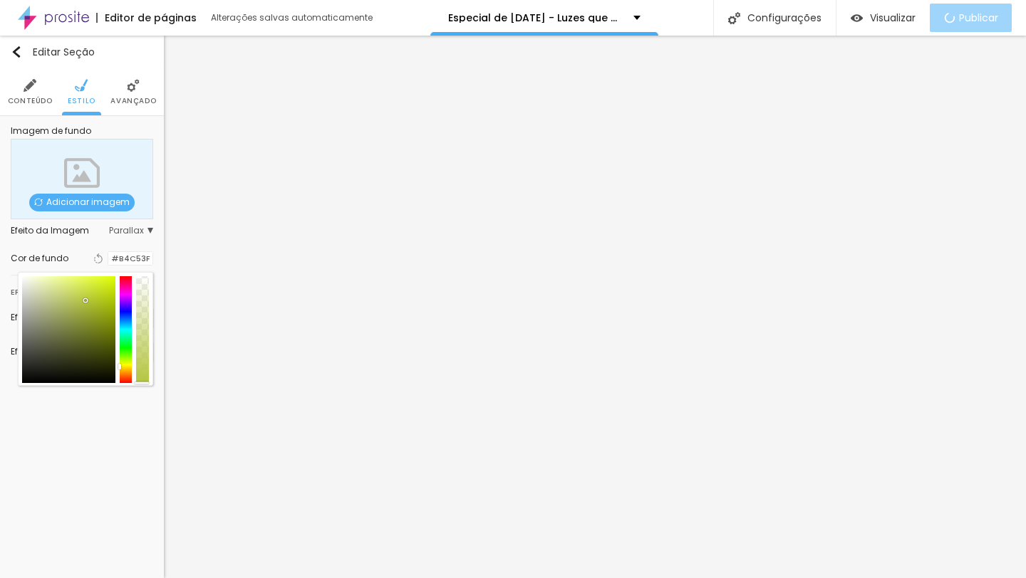
drag, startPoint x: 125, startPoint y: 281, endPoint x: 123, endPoint y: 363, distance: 81.9
click at [123, 363] on div at bounding box center [126, 329] width 13 height 107
drag, startPoint x: 88, startPoint y: 297, endPoint x: 115, endPoint y: 277, distance: 33.6
click at [115, 277] on div at bounding box center [85, 329] width 127 height 107
click at [122, 367] on div at bounding box center [121, 370] width 3 height 6
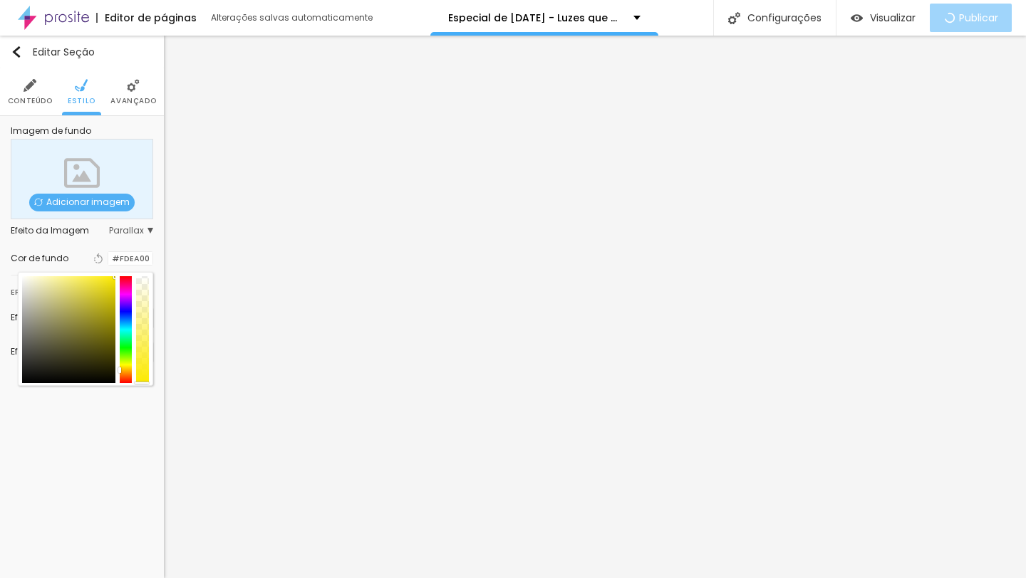
click at [92, 315] on div at bounding box center [68, 329] width 93 height 107
click at [92, 328] on div at bounding box center [68, 329] width 93 height 107
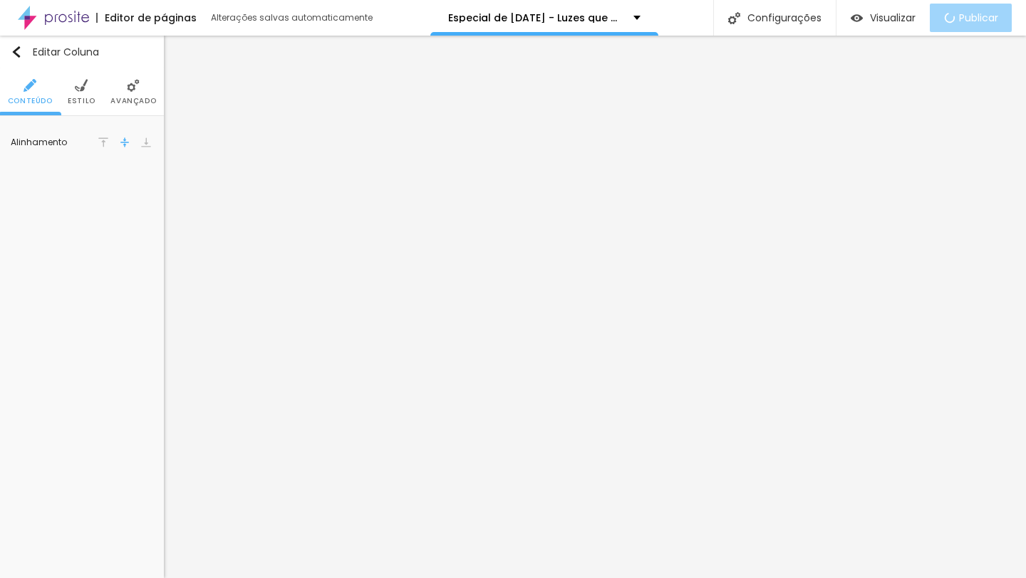
click at [85, 92] on li "Estilo" at bounding box center [82, 91] width 28 height 47
click at [89, 87] on li "Estilo" at bounding box center [82, 91] width 28 height 47
click at [125, 146] on input "#321617" at bounding box center [130, 144] width 44 height 14
click at [14, 56] on img "button" at bounding box center [16, 51] width 11 height 11
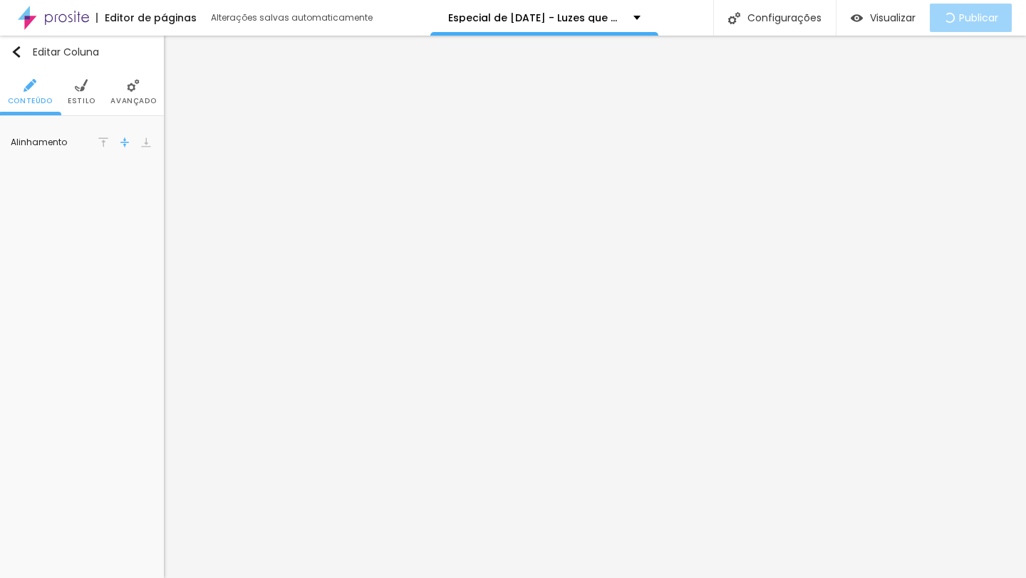
click at [83, 87] on img at bounding box center [81, 85] width 13 height 13
click at [120, 146] on input "#FFFFFF" at bounding box center [130, 144] width 44 height 14
paste input "321617"
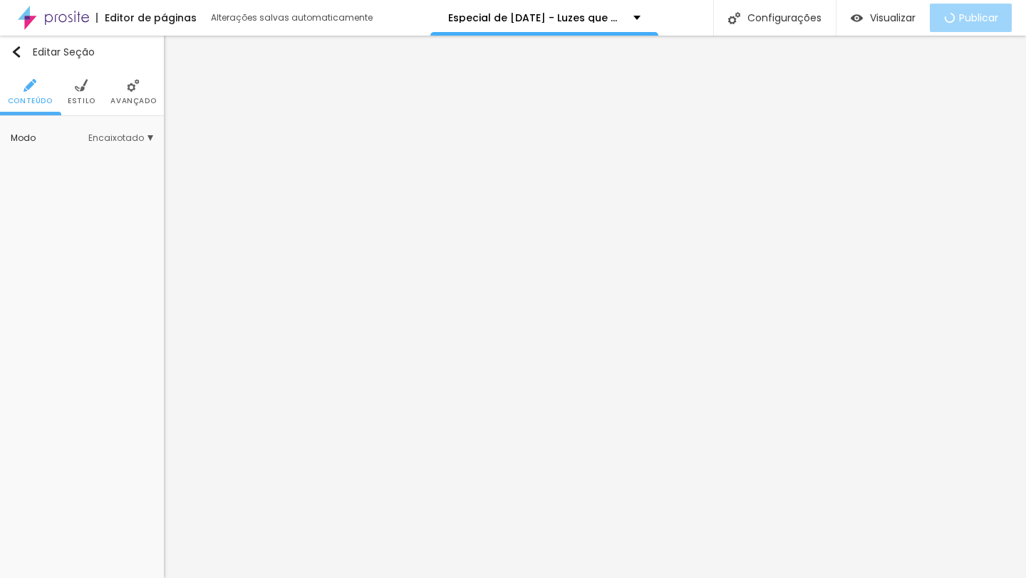
click at [83, 85] on img at bounding box center [81, 85] width 13 height 13
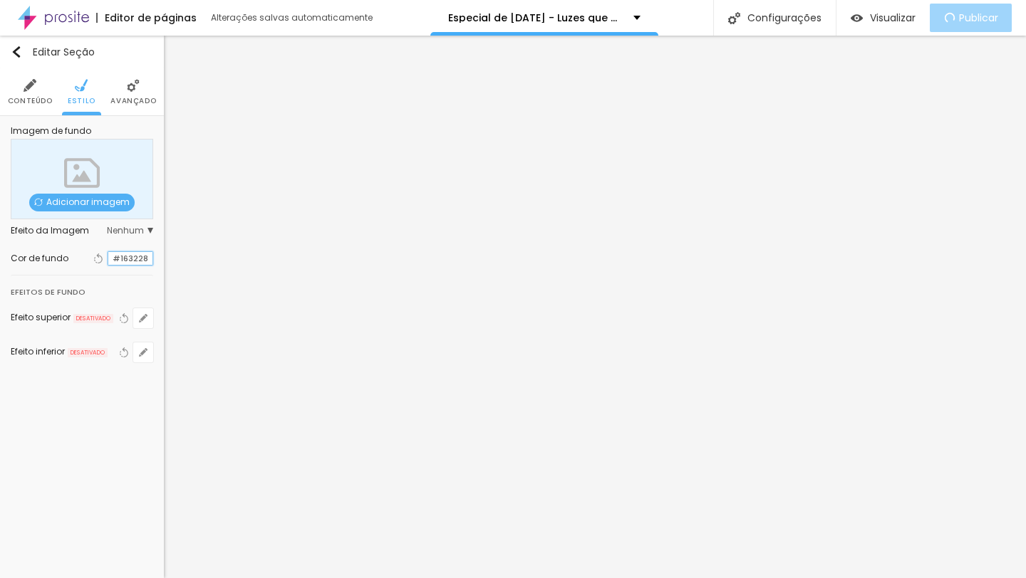
click at [118, 259] on input "#163228" at bounding box center [130, 259] width 44 height 14
paste input "321617"
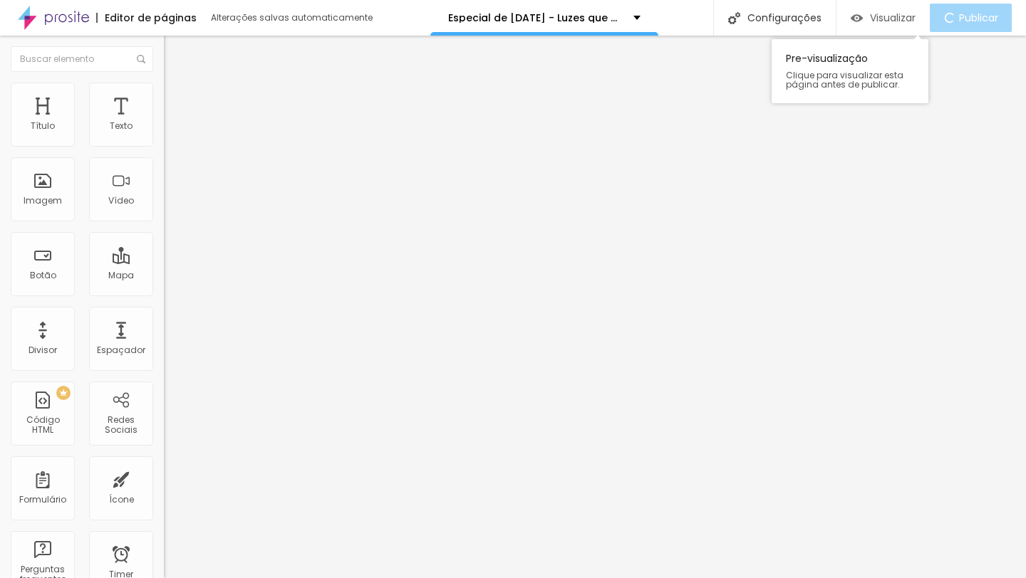
click at [900, 19] on span "Visualizar" at bounding box center [893, 17] width 46 height 11
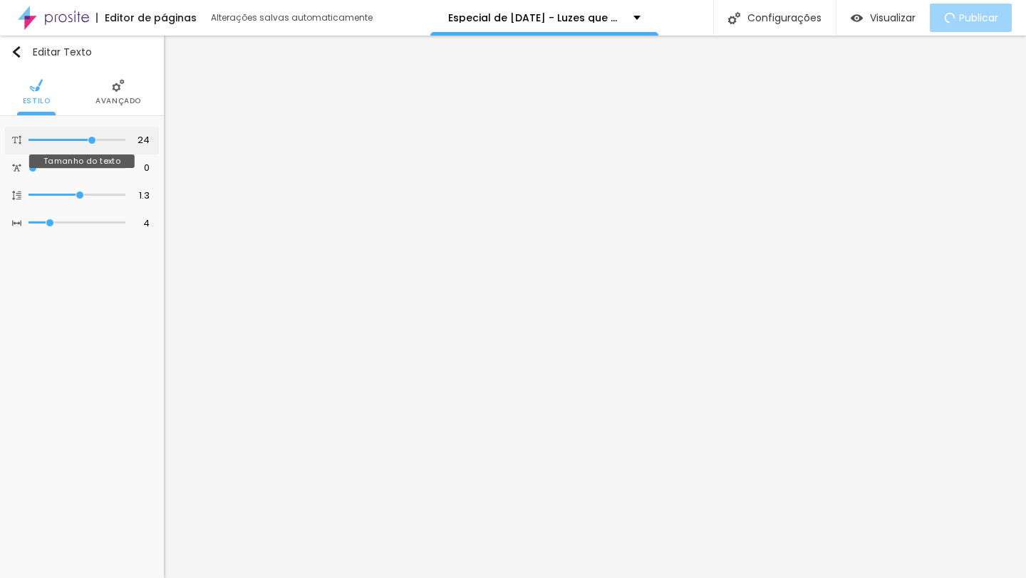
drag, startPoint x: 118, startPoint y: 137, endPoint x: 90, endPoint y: 139, distance: 28.6
click at [90, 139] on input "range" at bounding box center [76, 140] width 97 height 7
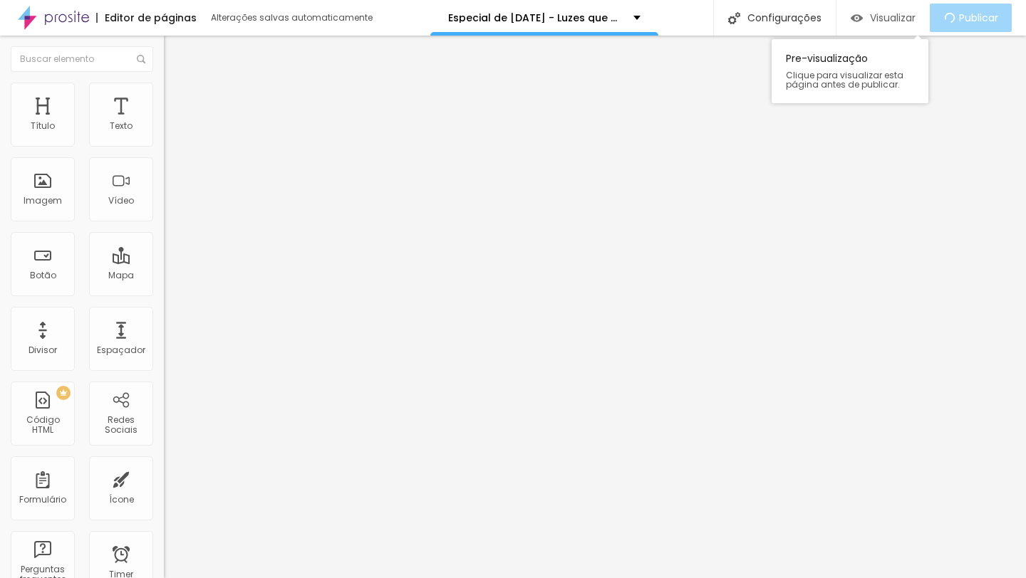
click at [890, 15] on span "Visualizar" at bounding box center [893, 17] width 46 height 11
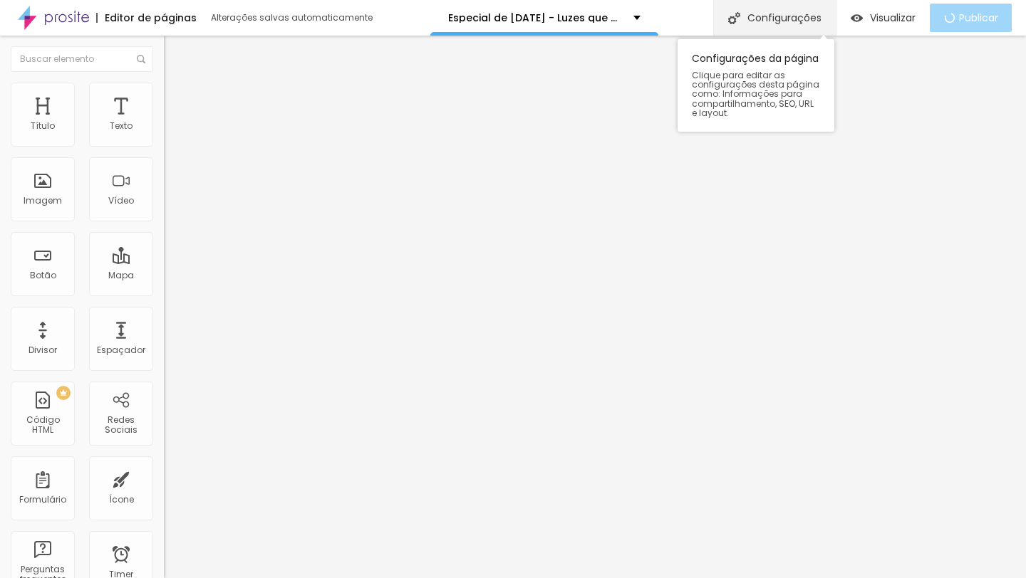
click at [750, 20] on div "Configurações" at bounding box center [774, 18] width 123 height 36
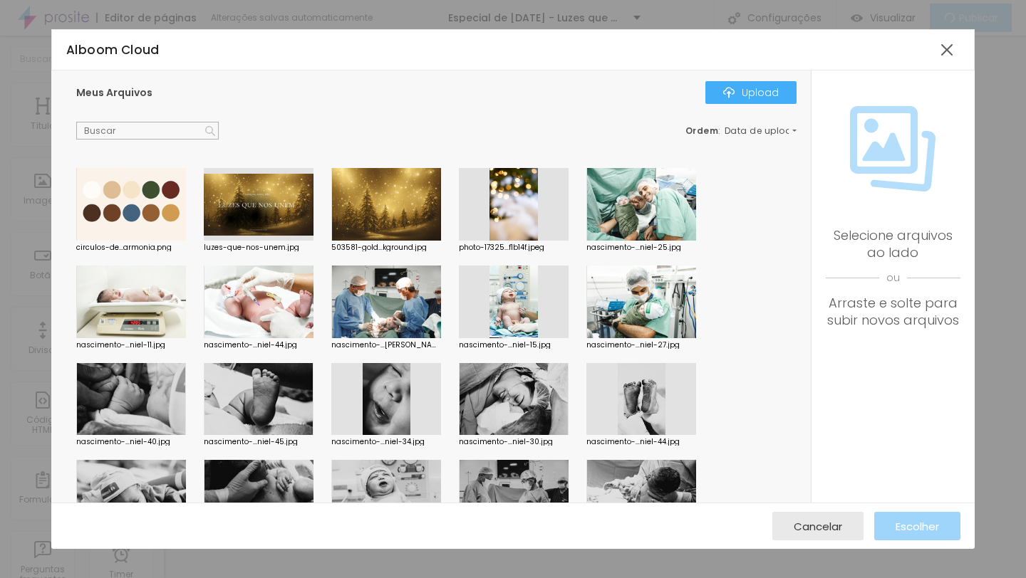
click at [294, 218] on div at bounding box center [259, 204] width 110 height 73
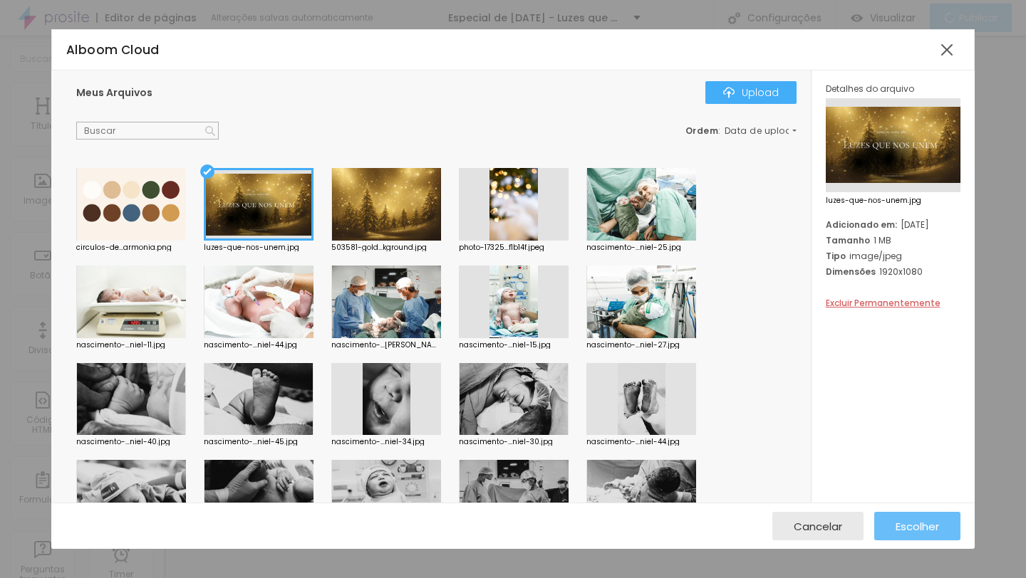
click at [932, 531] on span "Escolher" at bounding box center [916, 527] width 43 height 12
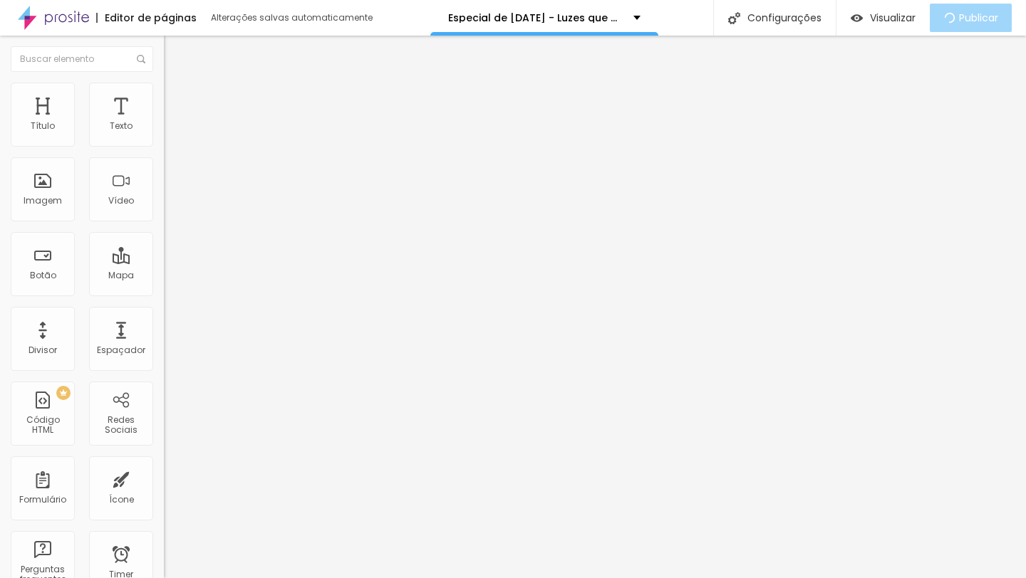
click at [884, 6] on div "Visualizar" at bounding box center [883, 18] width 65 height 28
click at [898, 21] on span "Visualizar" at bounding box center [893, 17] width 46 height 11
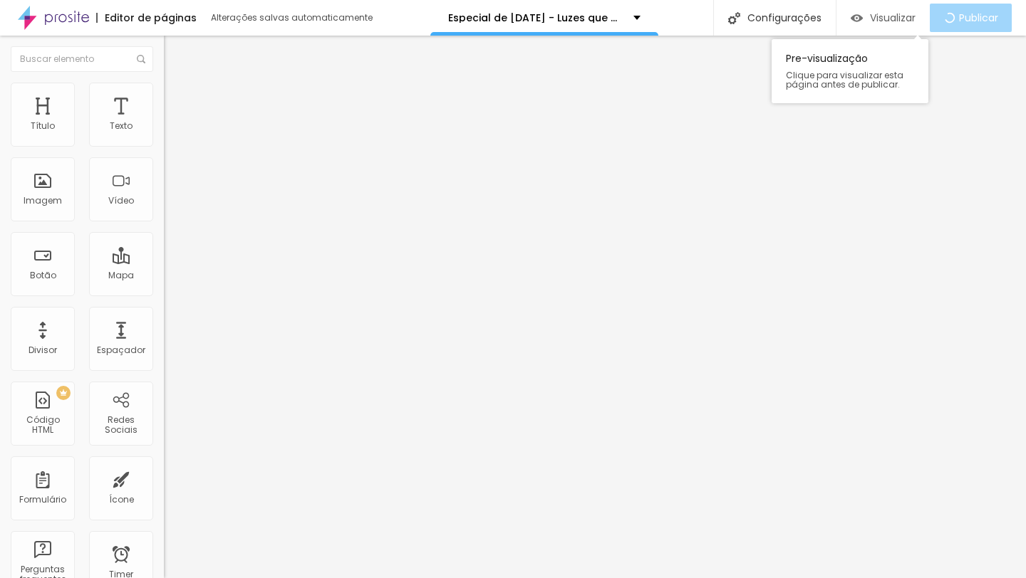
click at [853, 21] on img "button" at bounding box center [857, 18] width 12 height 12
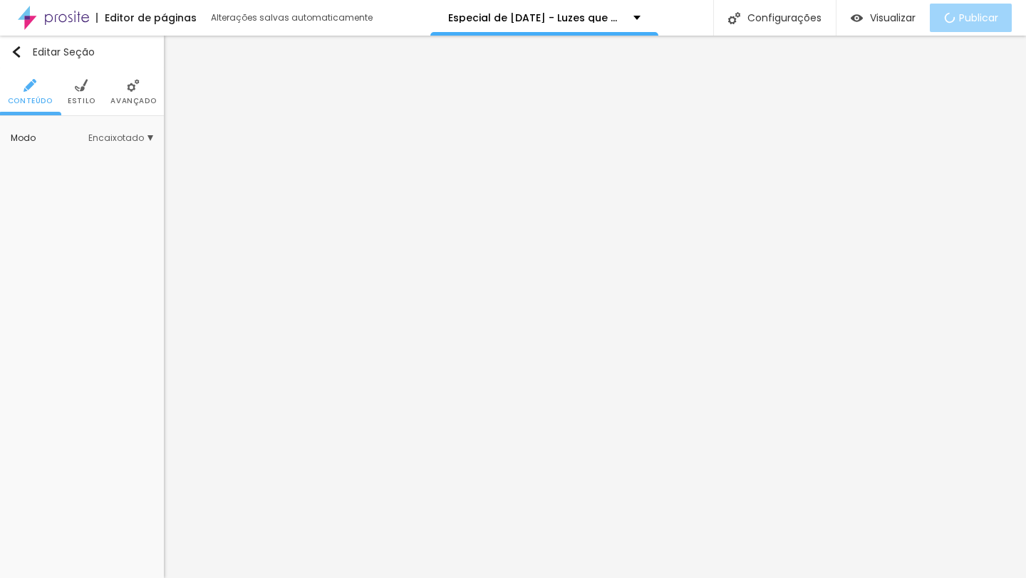
click at [78, 101] on span "Estilo" at bounding box center [82, 101] width 28 height 7
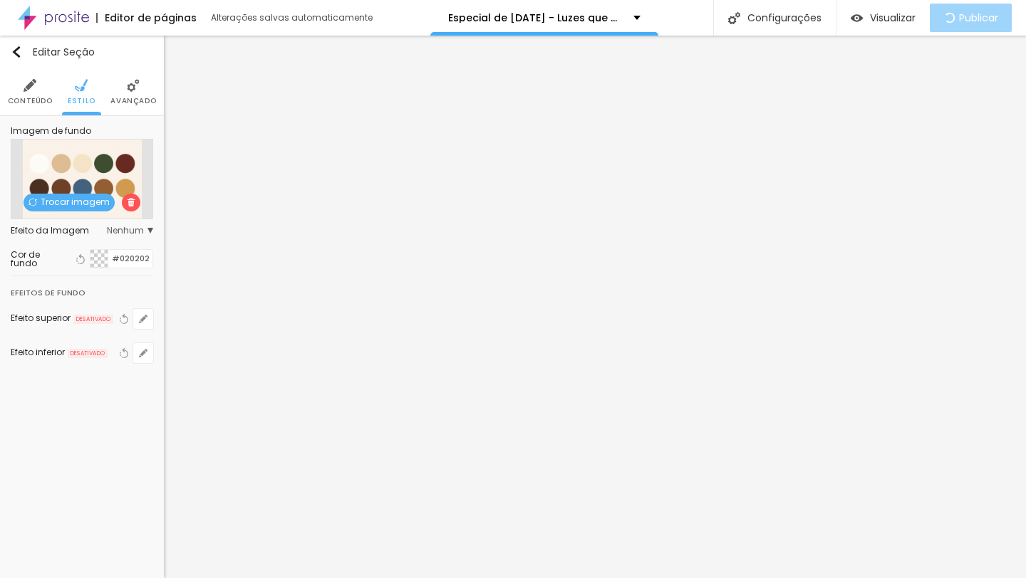
click at [134, 91] on img at bounding box center [133, 85] width 13 height 13
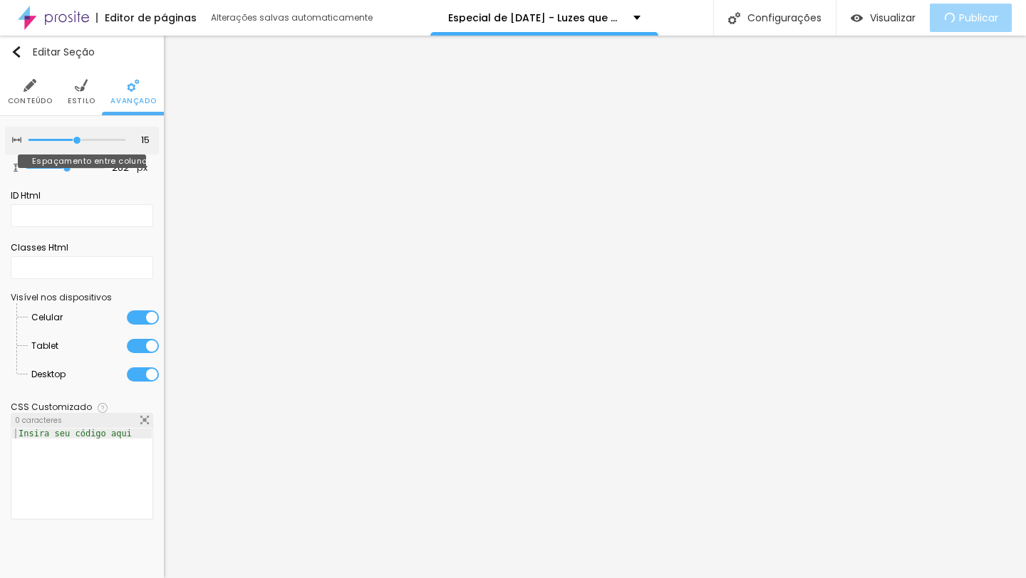
drag, startPoint x: 89, startPoint y: 140, endPoint x: 70, endPoint y: 141, distance: 19.2
click at [70, 141] on input "range" at bounding box center [76, 140] width 97 height 7
drag, startPoint x: 66, startPoint y: 165, endPoint x: 70, endPoint y: 177, distance: 12.8
click at [70, 174] on input "range" at bounding box center [65, 167] width 92 height 11
click at [67, 90] on ul "Conteúdo Estilo Avançado" at bounding box center [82, 92] width 164 height 48
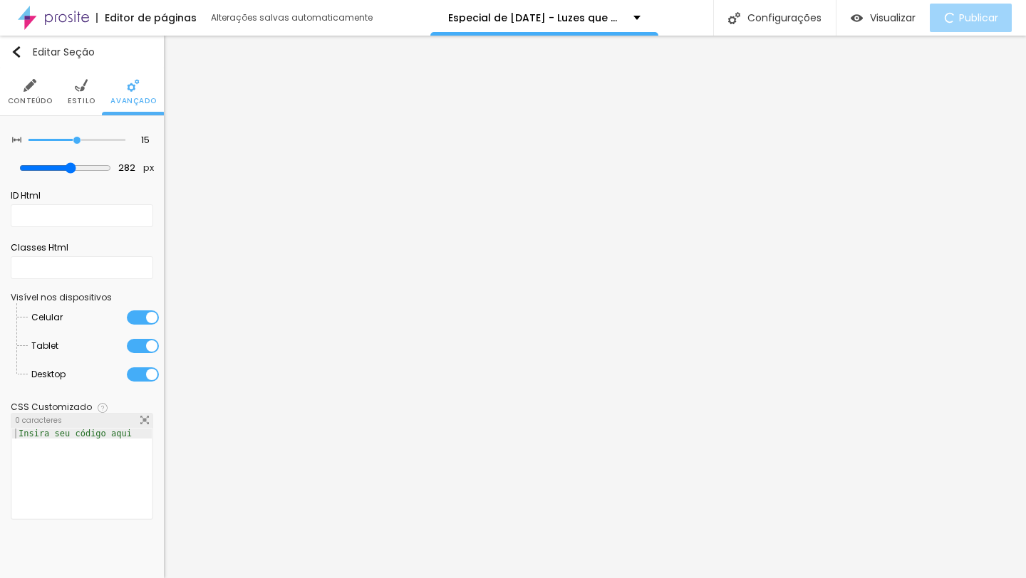
click at [76, 90] on img at bounding box center [81, 85] width 13 height 13
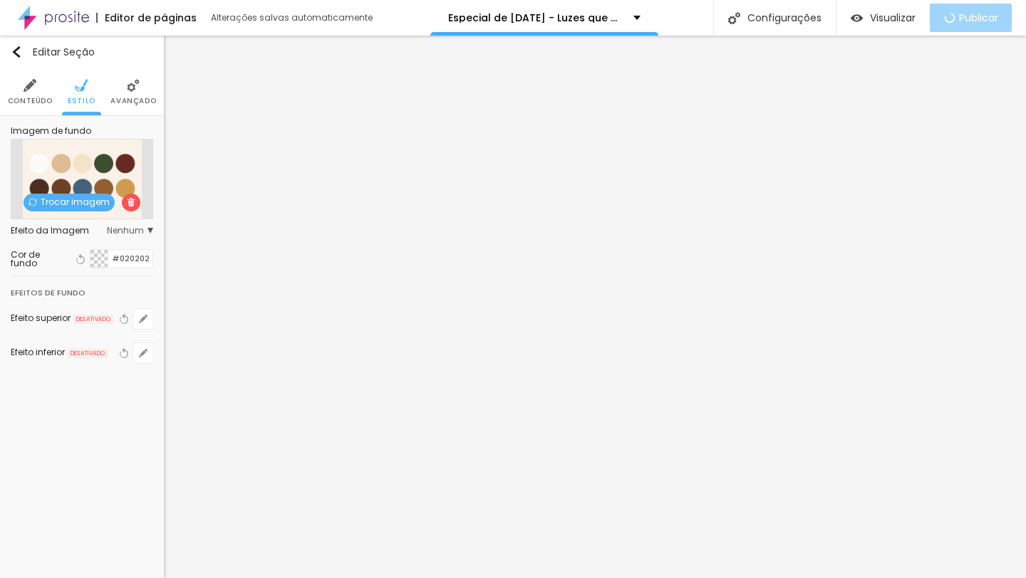
click at [112, 232] on span "Nenhum" at bounding box center [130, 231] width 46 height 9
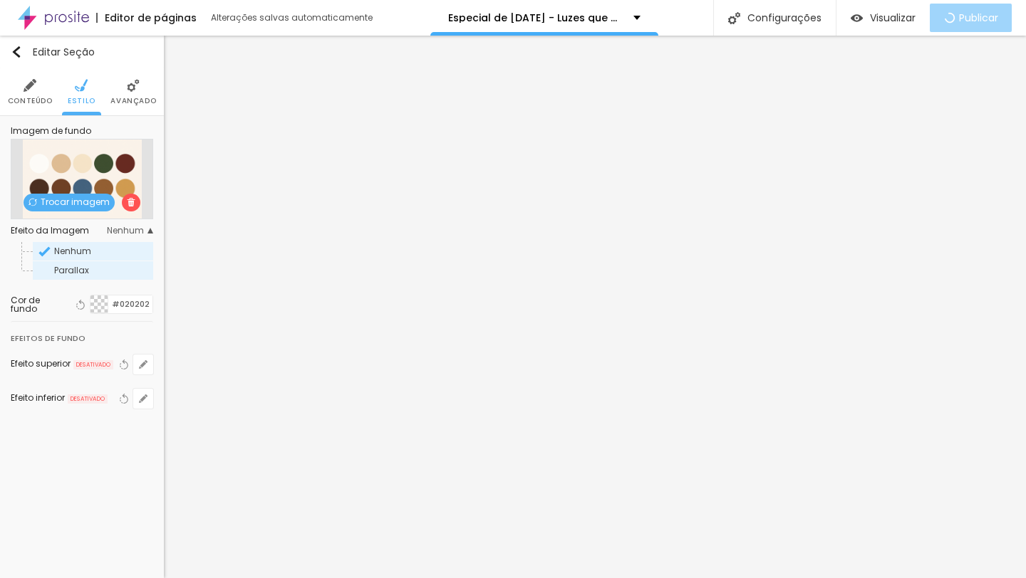
click at [83, 269] on span "Parallax" at bounding box center [71, 270] width 35 height 12
click at [86, 256] on span "Nenhum" at bounding box center [72, 251] width 37 height 12
click at [21, 107] on li "Conteúdo" at bounding box center [30, 91] width 45 height 47
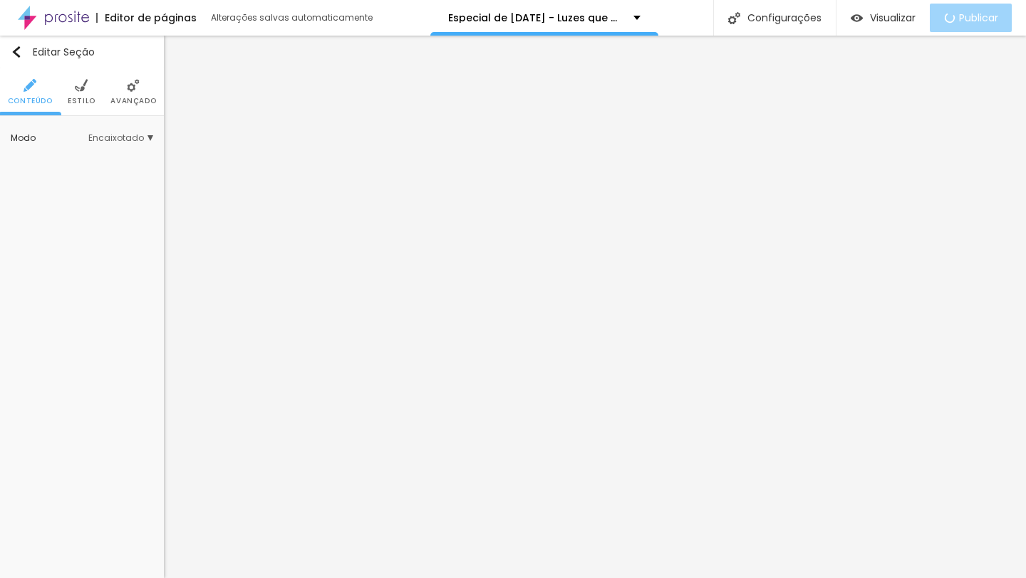
click at [102, 138] on span "Encaixotado" at bounding box center [120, 138] width 65 height 9
click at [93, 170] on div "Completo" at bounding box center [93, 178] width 120 height 19
click at [91, 103] on span "Estilo" at bounding box center [82, 101] width 28 height 7
click at [66, 101] on ul "Conteúdo Estilo Avançado" at bounding box center [82, 92] width 164 height 48
click at [72, 98] on span "Estilo" at bounding box center [82, 101] width 28 height 7
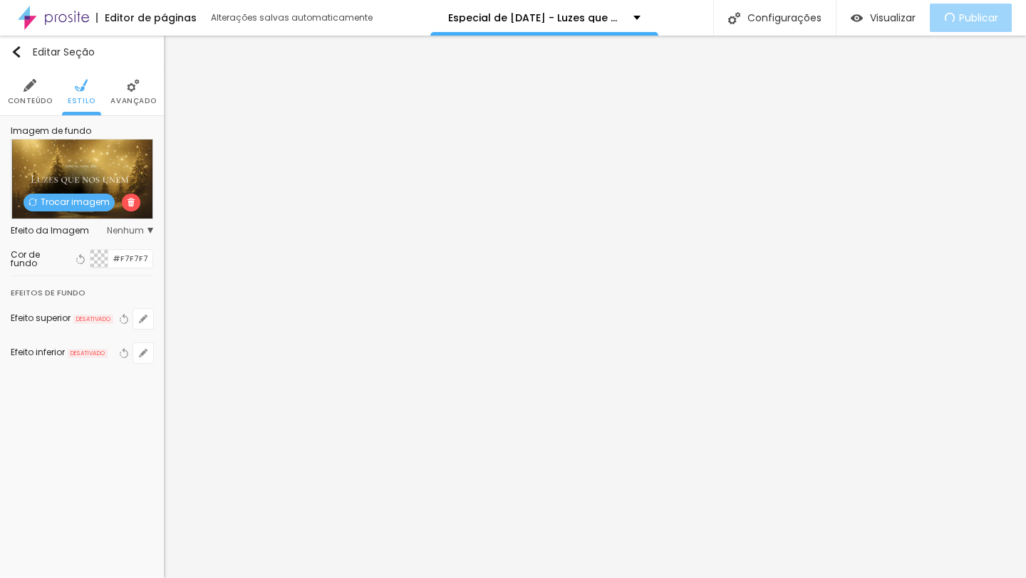
click at [95, 205] on span "Trocar imagem" at bounding box center [69, 203] width 91 height 18
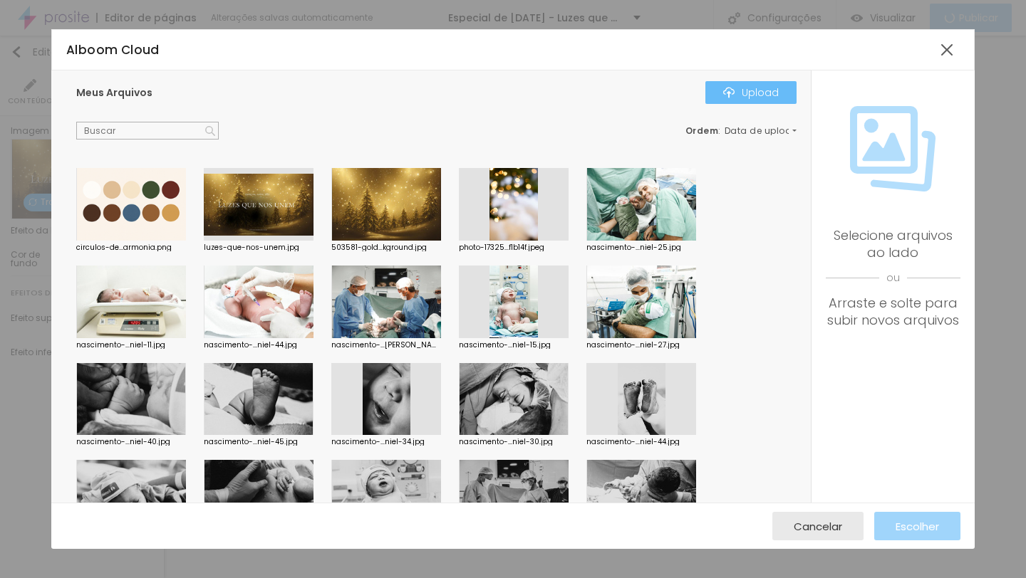
click at [748, 95] on div "Upload" at bounding box center [751, 92] width 56 height 11
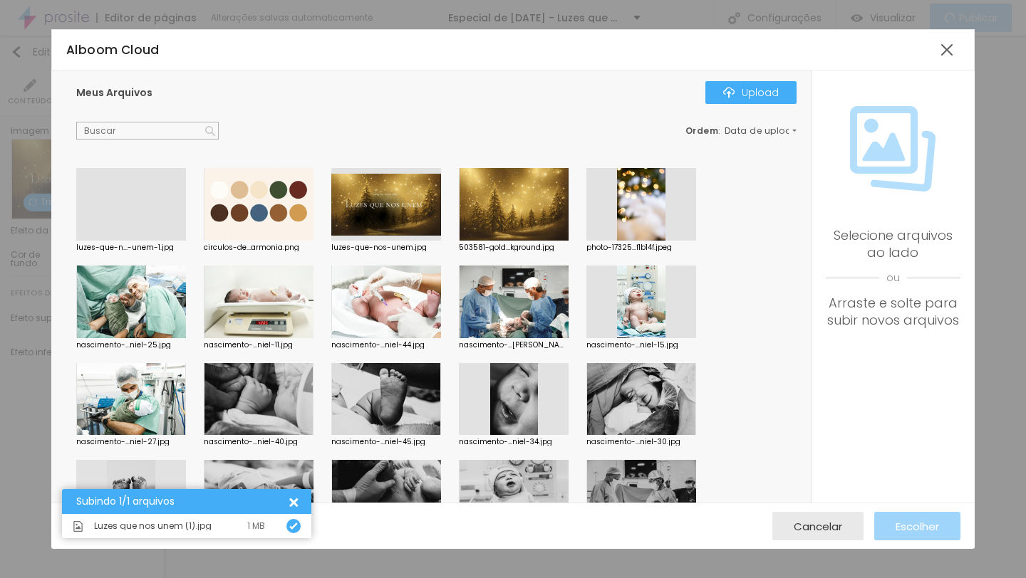
click at [143, 241] on div at bounding box center [131, 241] width 110 height 0
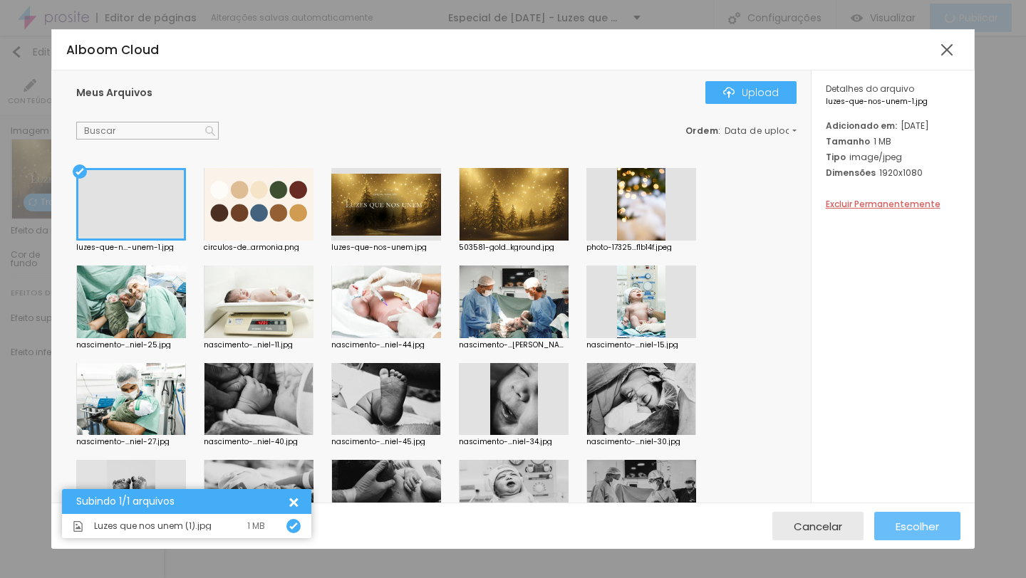
click at [906, 524] on span "Escolher" at bounding box center [916, 527] width 43 height 12
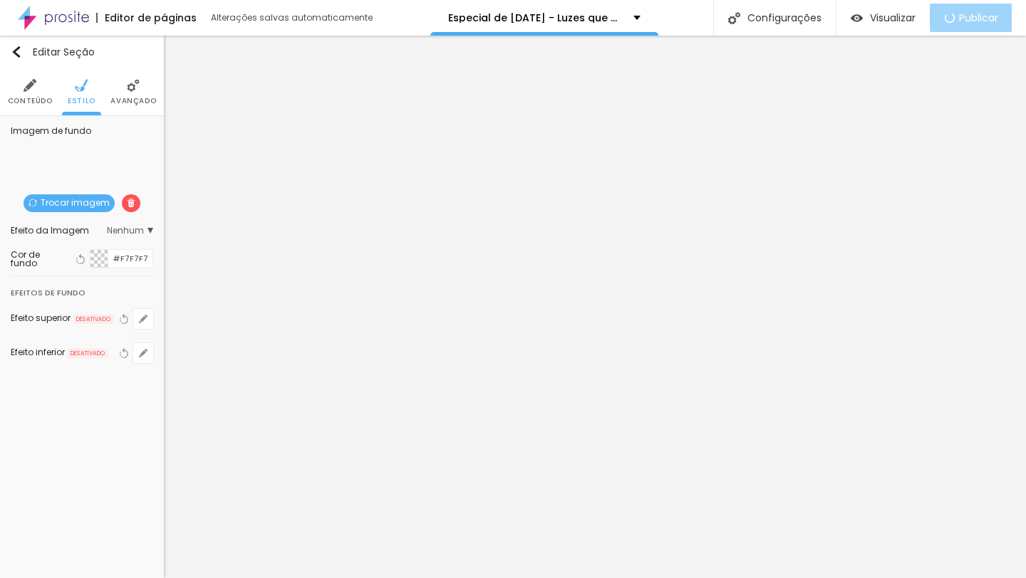
click at [82, 204] on span "Trocar imagem" at bounding box center [69, 203] width 91 height 18
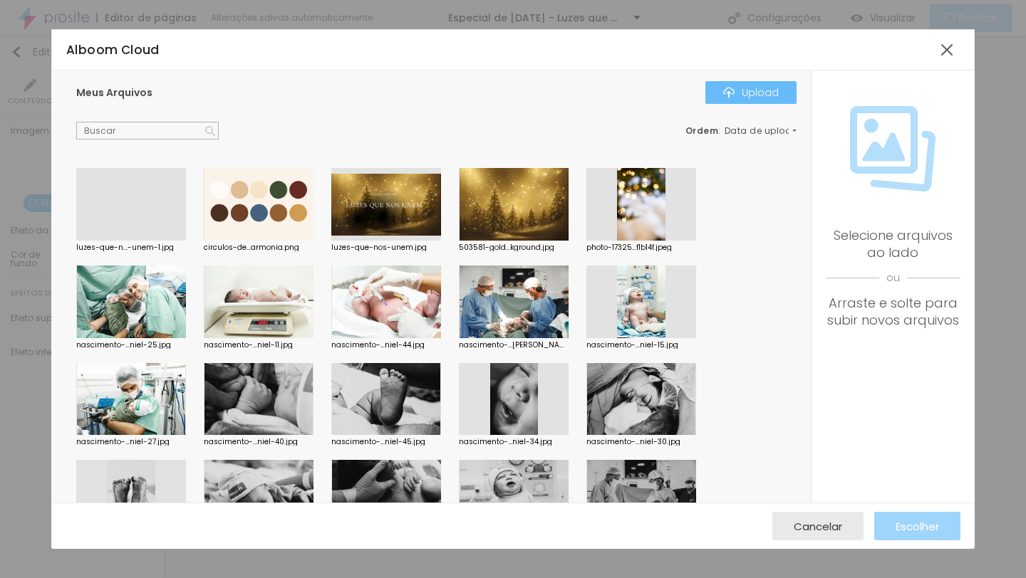
click at [770, 95] on div "Upload" at bounding box center [751, 92] width 56 height 11
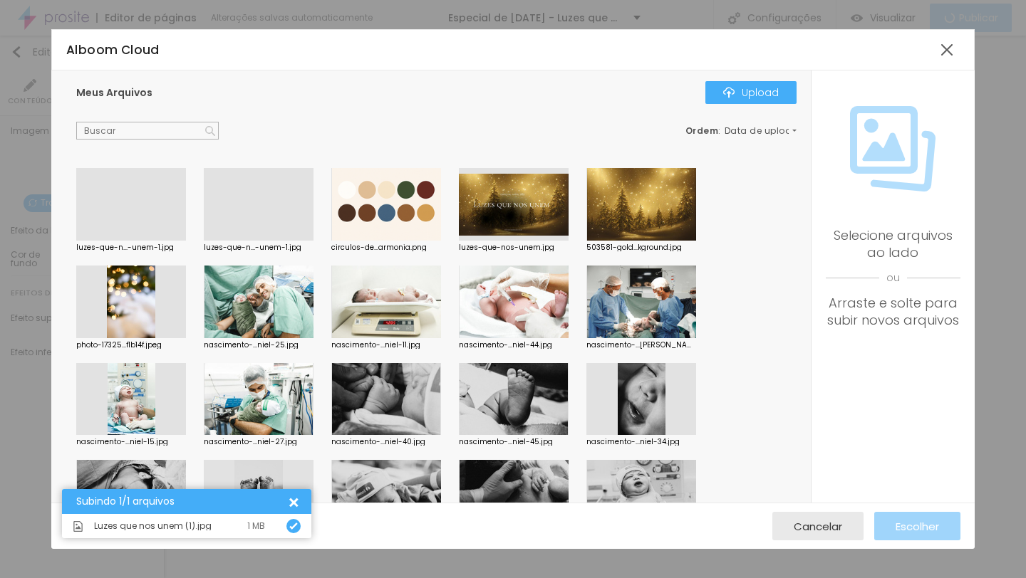
click at [155, 241] on div at bounding box center [131, 241] width 110 height 0
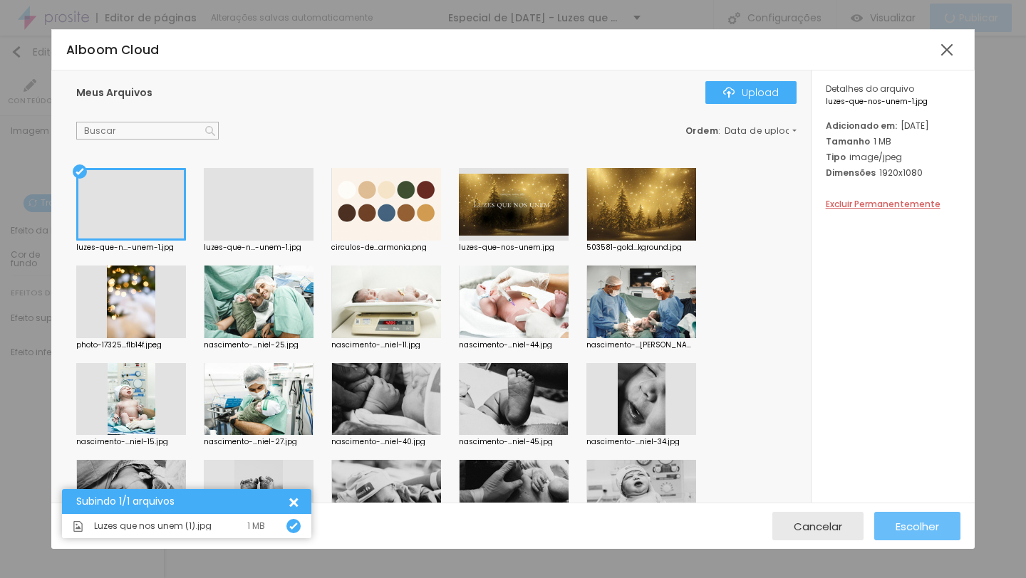
click at [895, 529] on span "Escolher" at bounding box center [916, 527] width 43 height 12
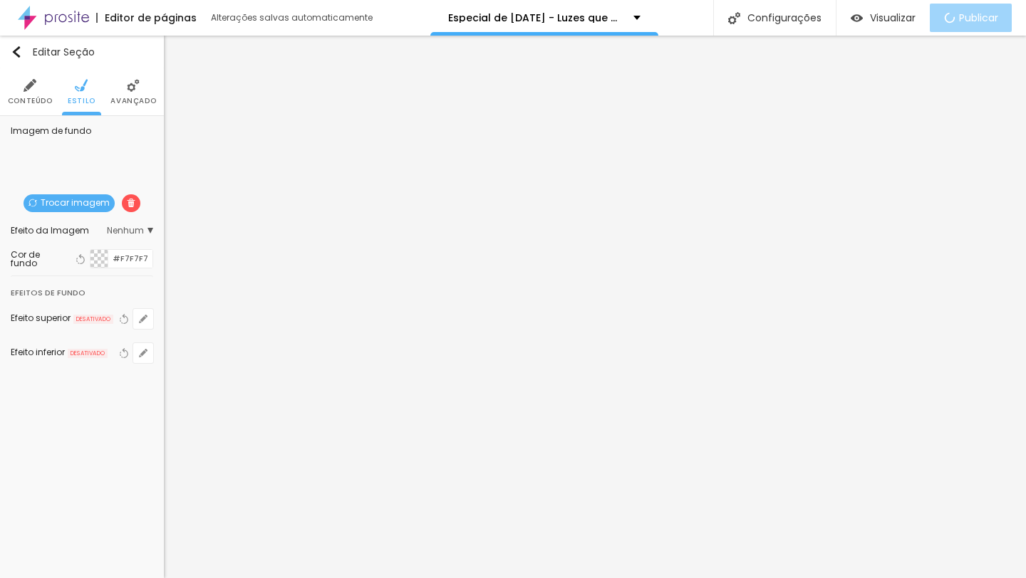
click at [98, 197] on span "Trocar imagem" at bounding box center [69, 203] width 91 height 18
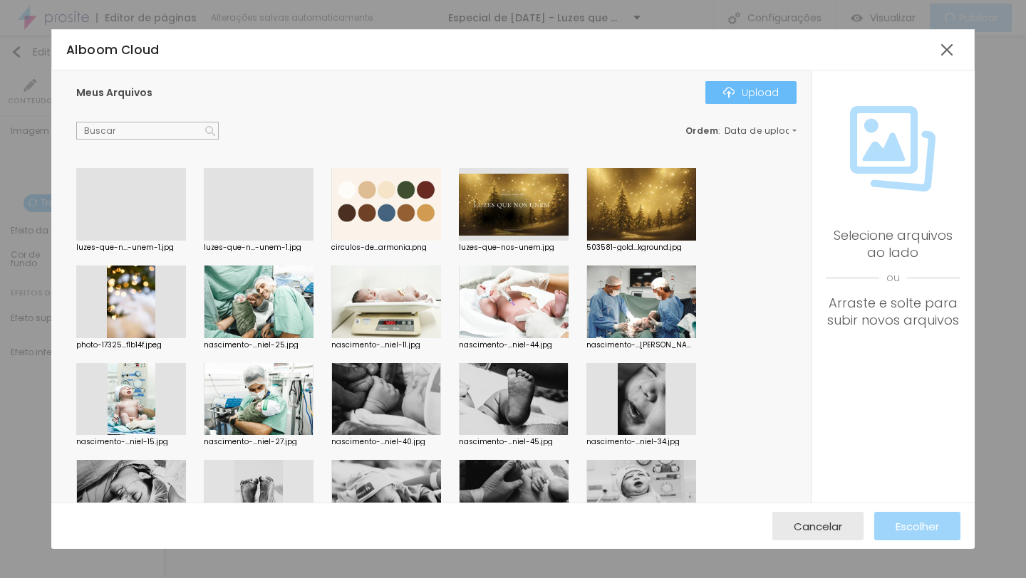
click at [723, 96] on button "Upload" at bounding box center [750, 92] width 91 height 23
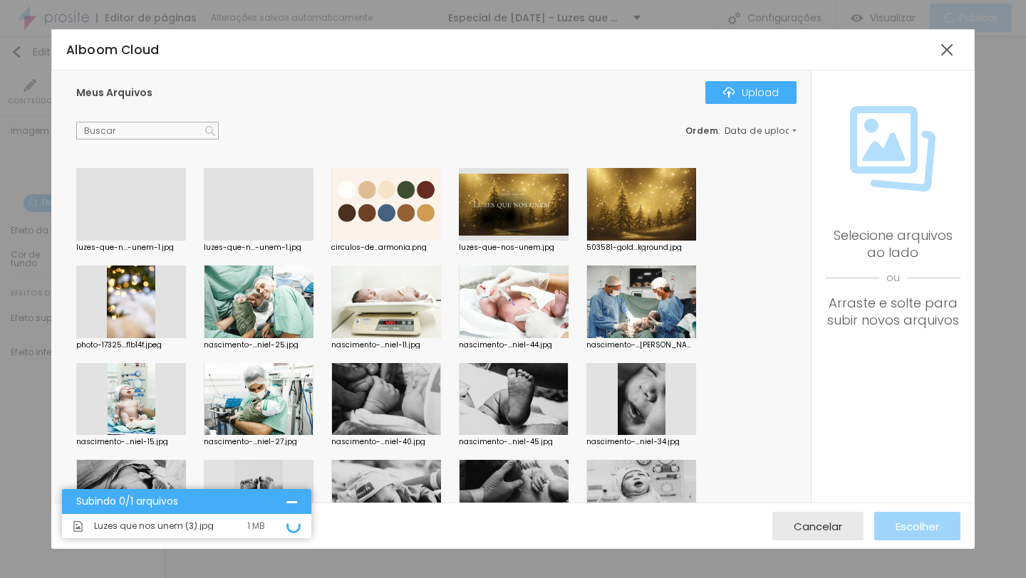
click at [163, 241] on div at bounding box center [131, 241] width 110 height 0
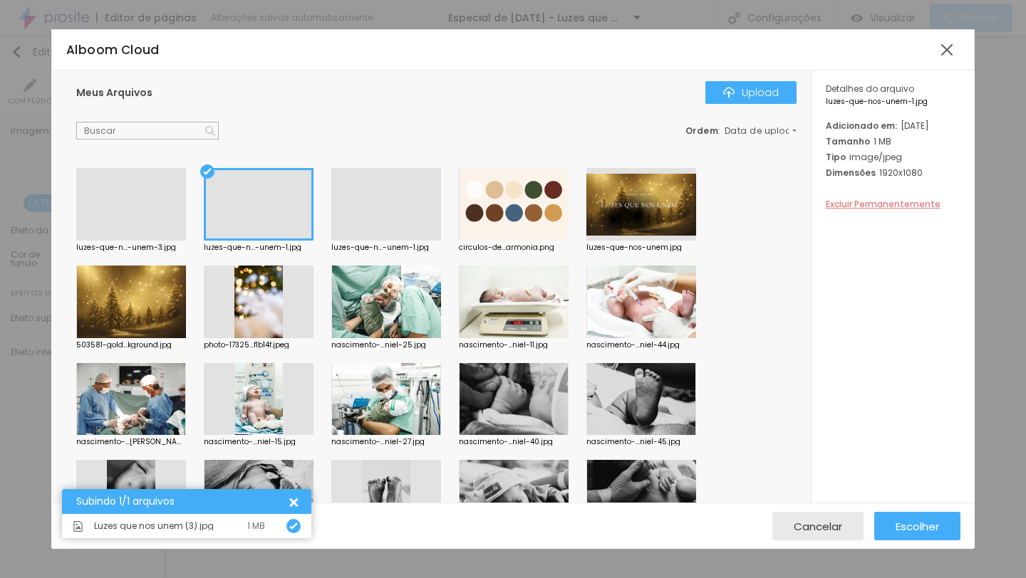
click at [853, 210] on span "Excluir Permanentemente" at bounding box center [883, 204] width 115 height 12
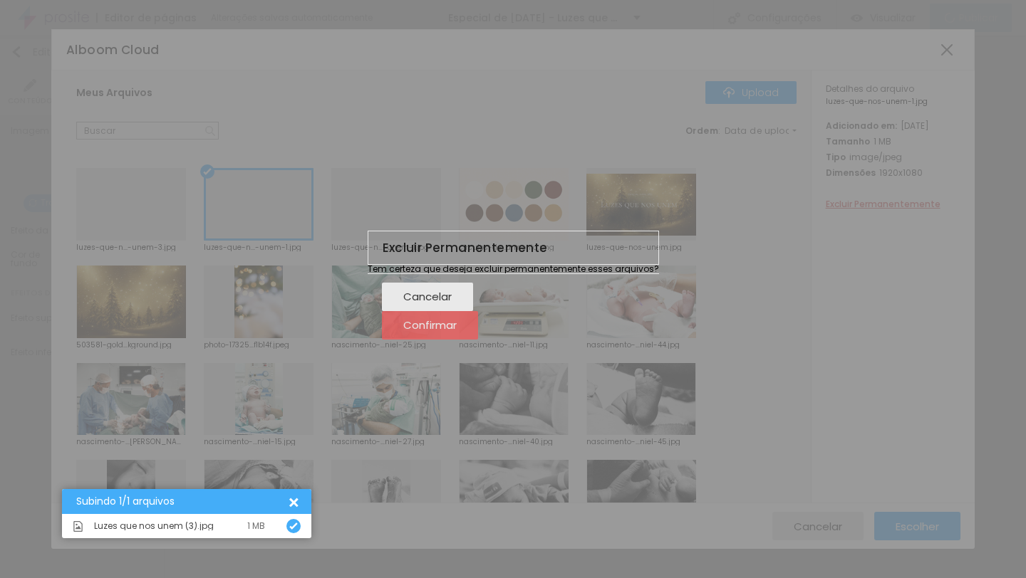
click at [457, 331] on span "Confirmar" at bounding box center [429, 325] width 53 height 12
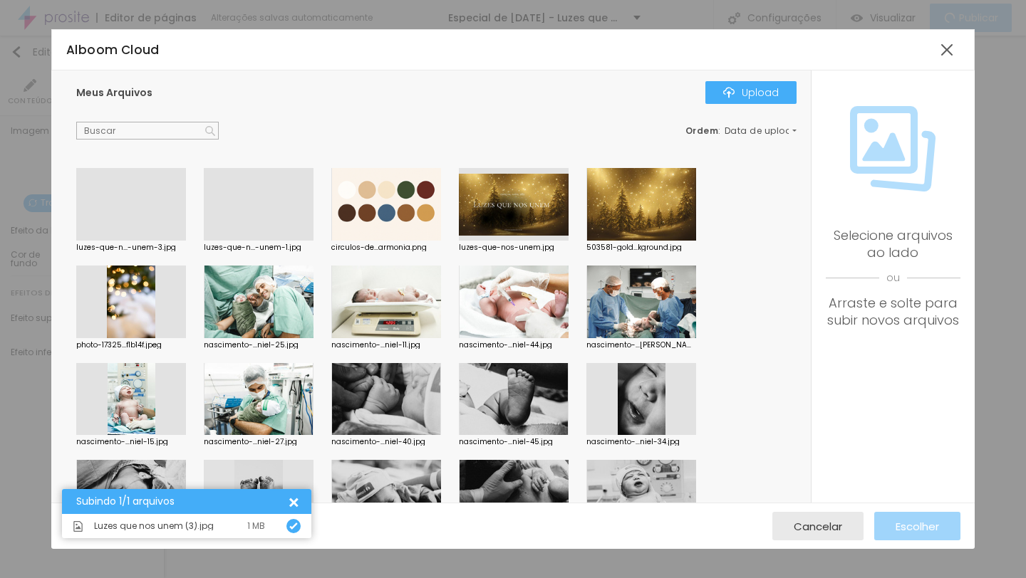
click at [299, 241] on div at bounding box center [259, 241] width 110 height 0
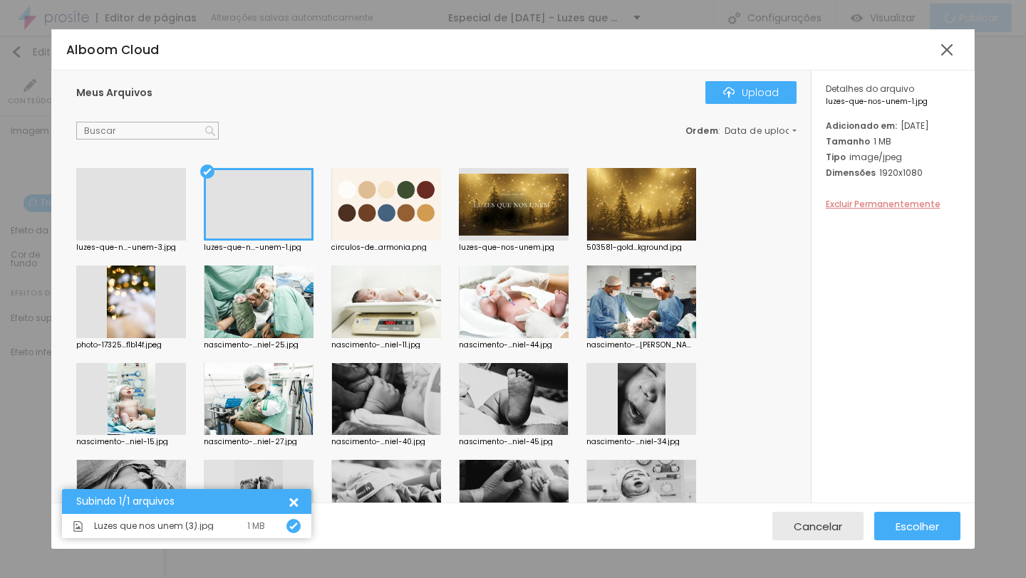
click at [893, 210] on span "Excluir Permanentemente" at bounding box center [883, 204] width 115 height 12
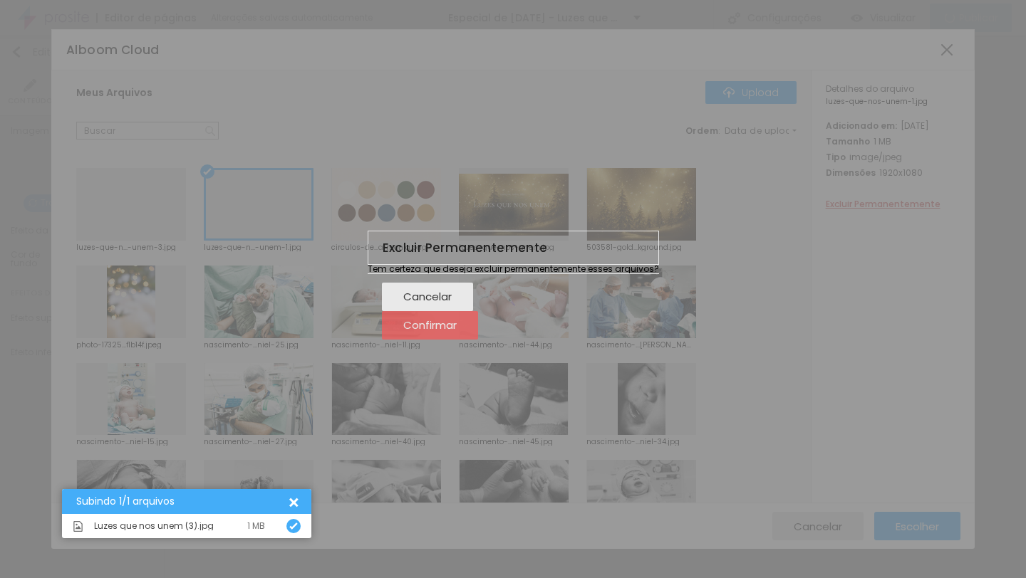
click at [457, 331] on span "Confirmar" at bounding box center [429, 325] width 53 height 12
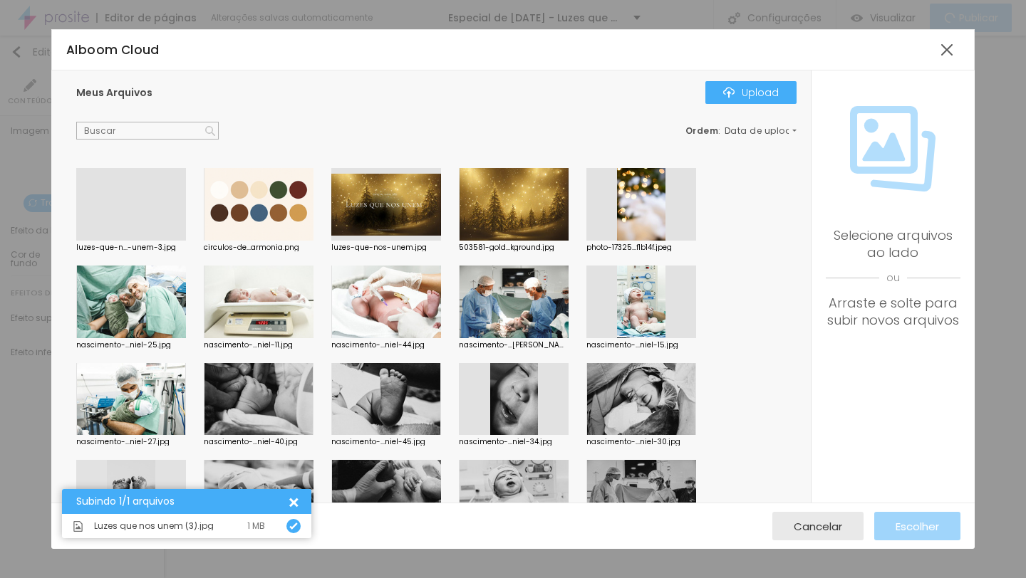
click at [159, 241] on div at bounding box center [131, 241] width 110 height 0
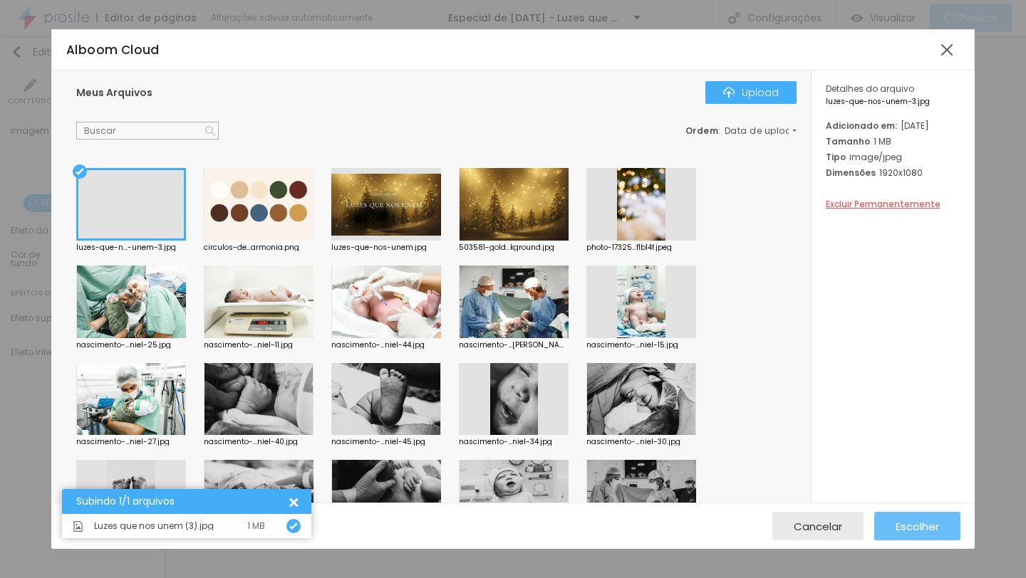
click at [913, 539] on div "Escolher" at bounding box center [916, 526] width 43 height 28
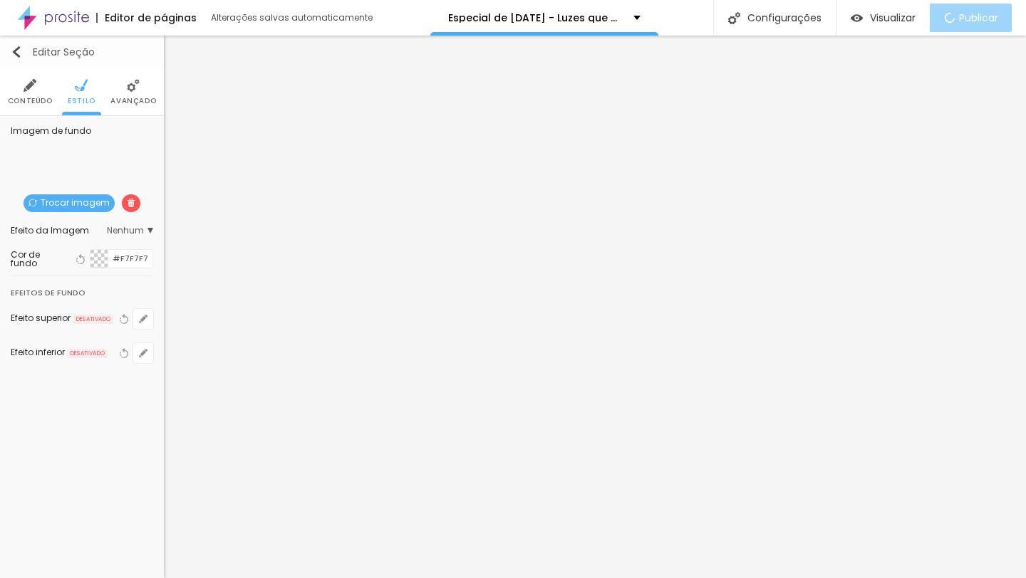
click at [17, 50] on img "button" at bounding box center [16, 51] width 11 height 11
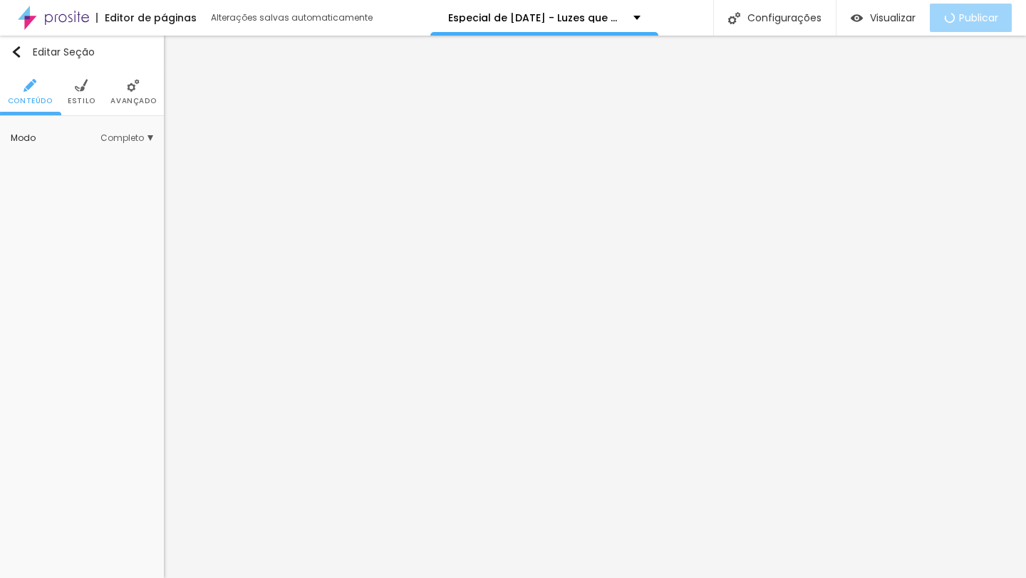
click at [148, 100] on span "Avançado" at bounding box center [133, 101] width 46 height 7
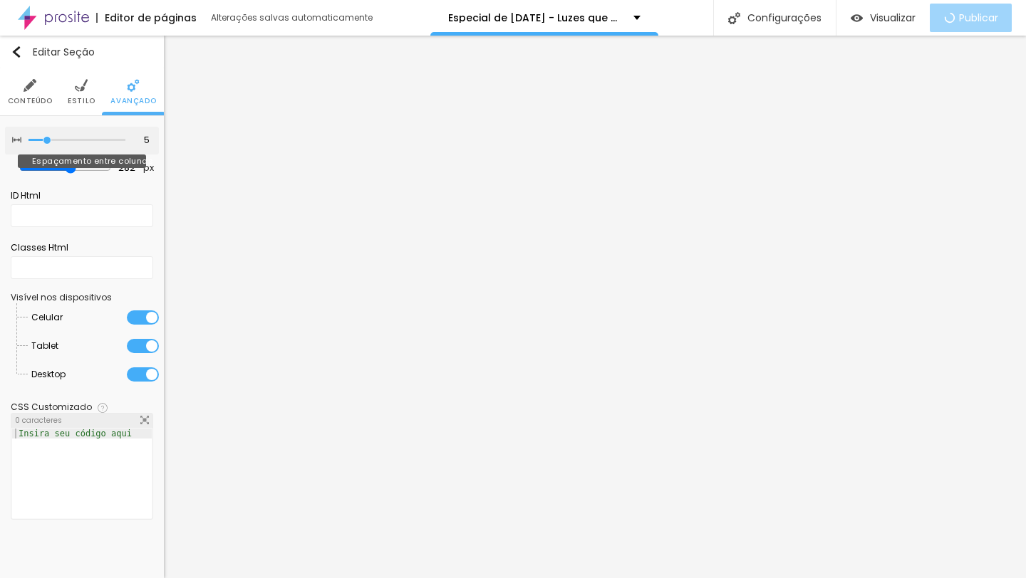
drag, startPoint x: 72, startPoint y: 142, endPoint x: 48, endPoint y: 145, distance: 24.3
click at [48, 144] on input "range" at bounding box center [76, 140] width 97 height 7
click at [66, 172] on input "range" at bounding box center [65, 167] width 92 height 11
click at [86, 98] on span "Estilo" at bounding box center [82, 101] width 28 height 7
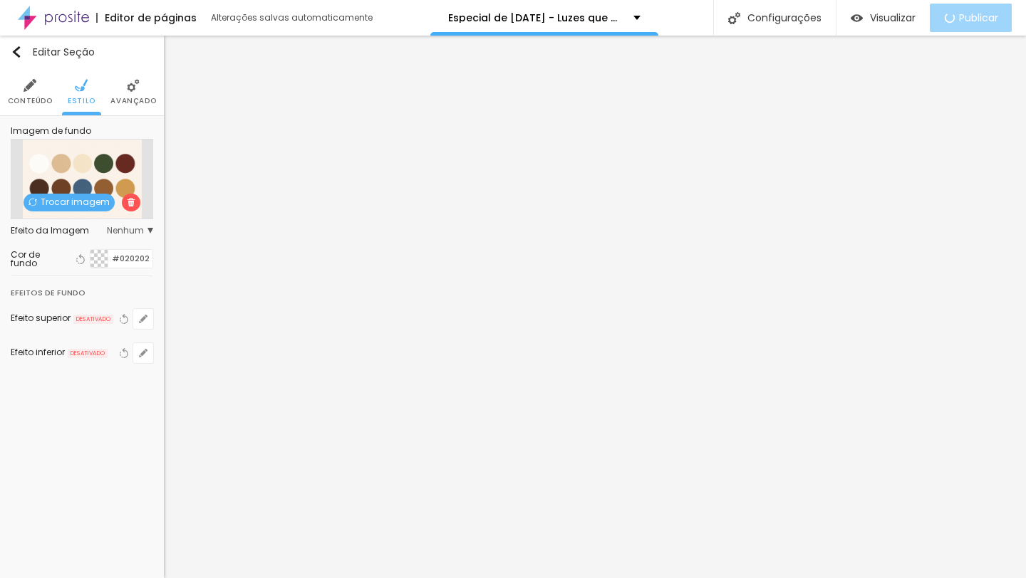
click at [125, 235] on span "Nenhum" at bounding box center [130, 231] width 46 height 9
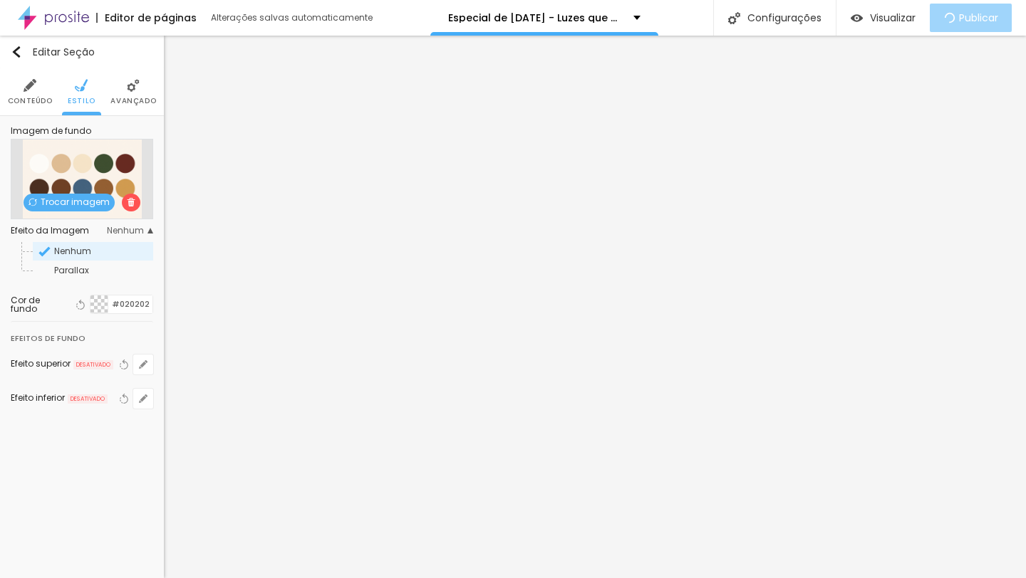
click at [134, 98] on span "Avançado" at bounding box center [133, 101] width 46 height 7
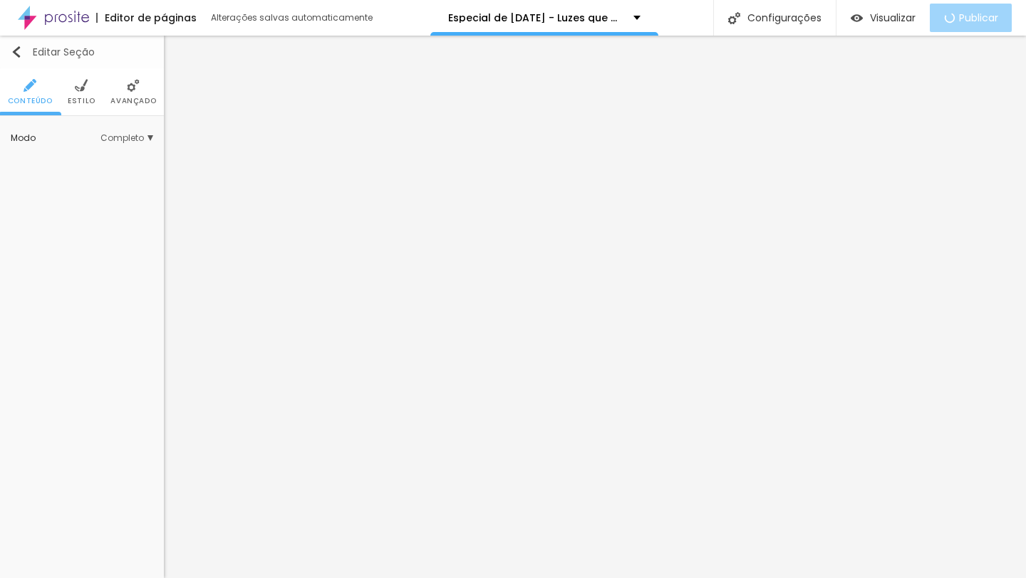
click at [14, 51] on img "button" at bounding box center [16, 51] width 11 height 11
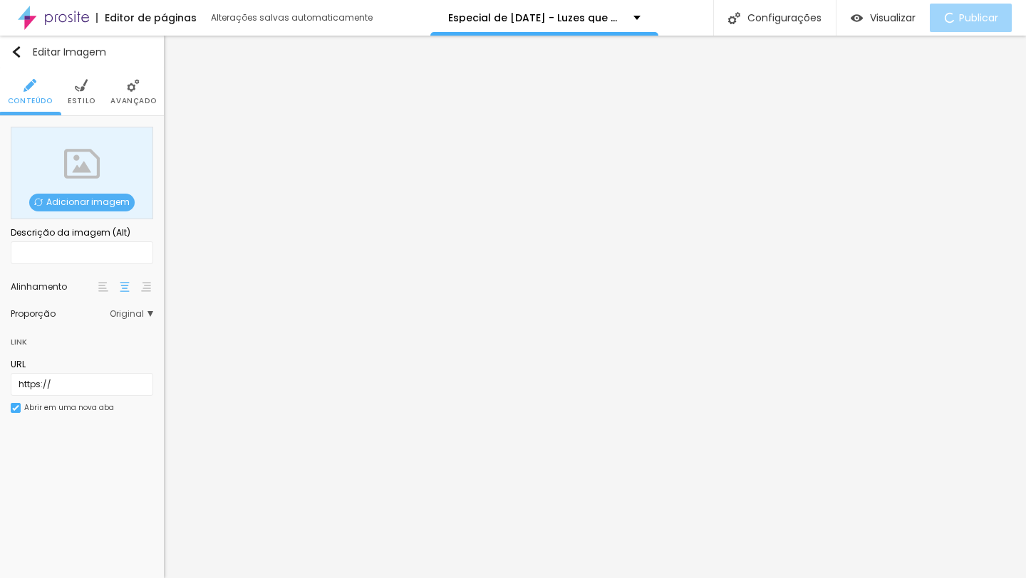
click at [95, 198] on span "Adicionar imagem" at bounding box center [81, 203] width 105 height 18
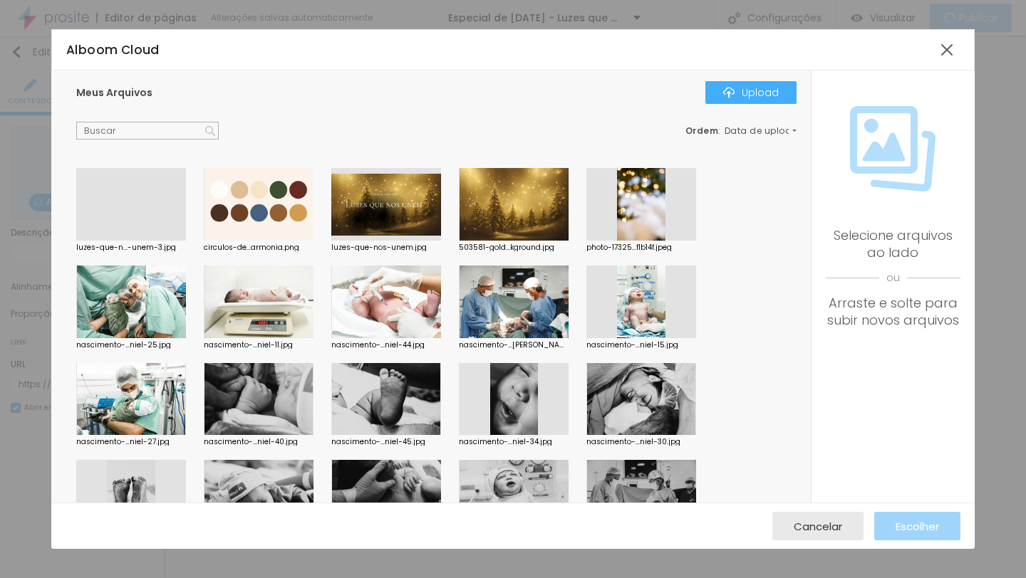
click at [284, 201] on div at bounding box center [259, 204] width 110 height 73
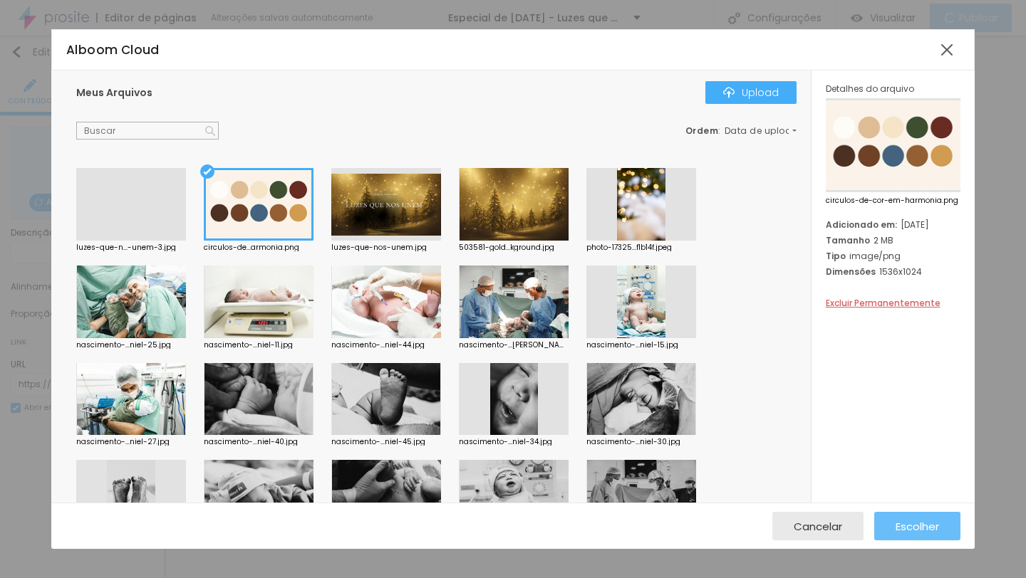
click at [916, 517] on div "Escolher" at bounding box center [916, 526] width 43 height 28
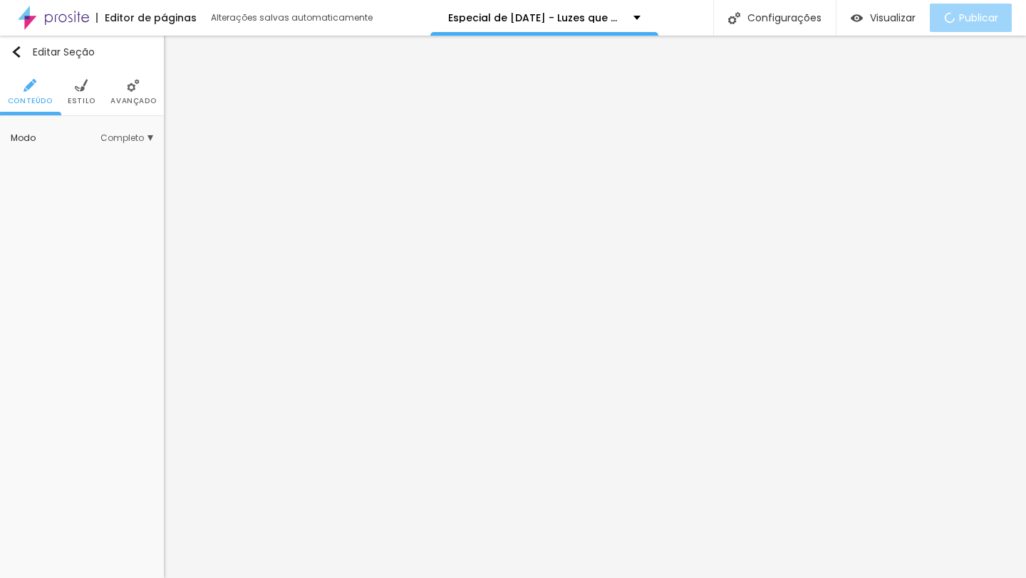
click at [86, 103] on span "Estilo" at bounding box center [82, 101] width 28 height 7
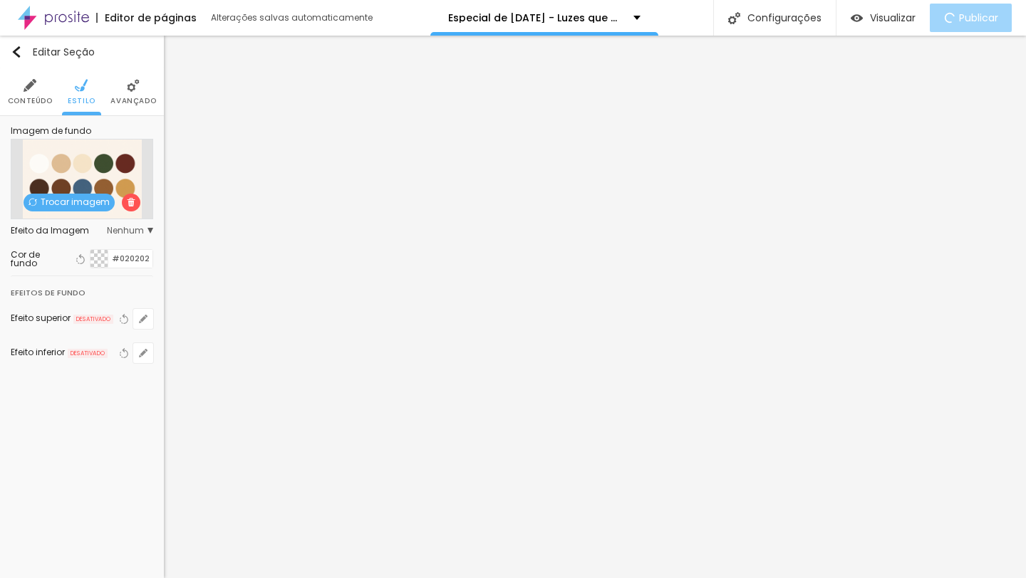
click at [124, 199] on span at bounding box center [131, 203] width 19 height 18
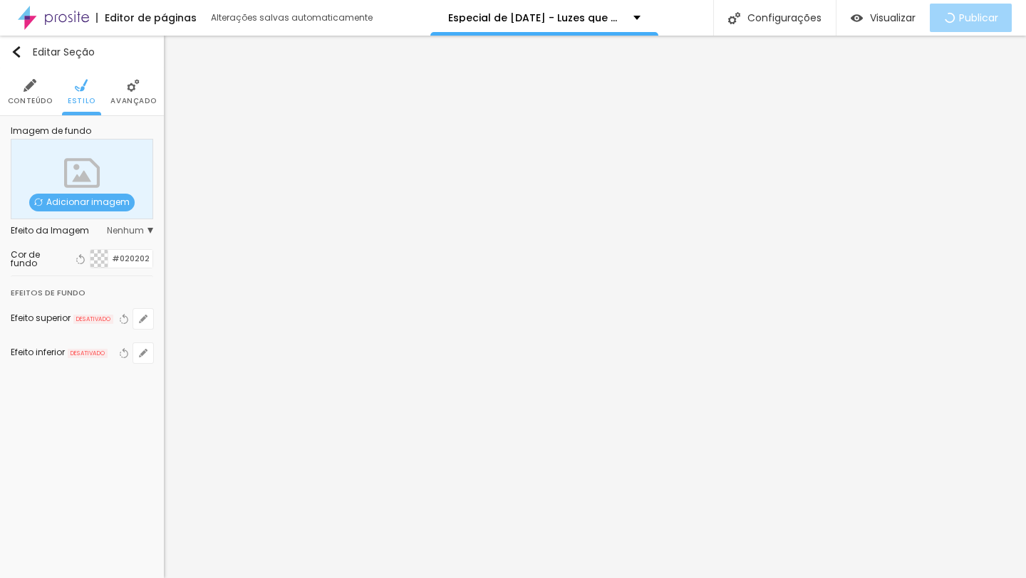
click at [120, 104] on span "Avançado" at bounding box center [133, 101] width 46 height 7
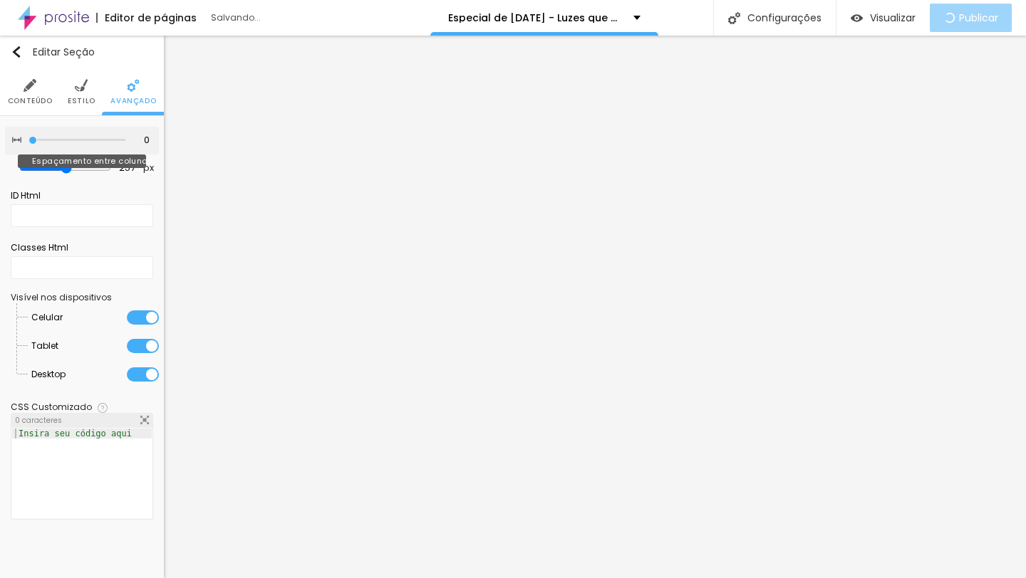
drag, startPoint x: 43, startPoint y: 136, endPoint x: 32, endPoint y: 136, distance: 10.7
click at [32, 137] on input "range" at bounding box center [76, 140] width 97 height 7
drag, startPoint x: 67, startPoint y: 167, endPoint x: 19, endPoint y: 164, distance: 47.9
click at [26, 165] on input "range" at bounding box center [65, 168] width 78 height 7
click at [880, 19] on span "Visualizar" at bounding box center [893, 17] width 46 height 11
